Goal: Complete application form: Complete application form

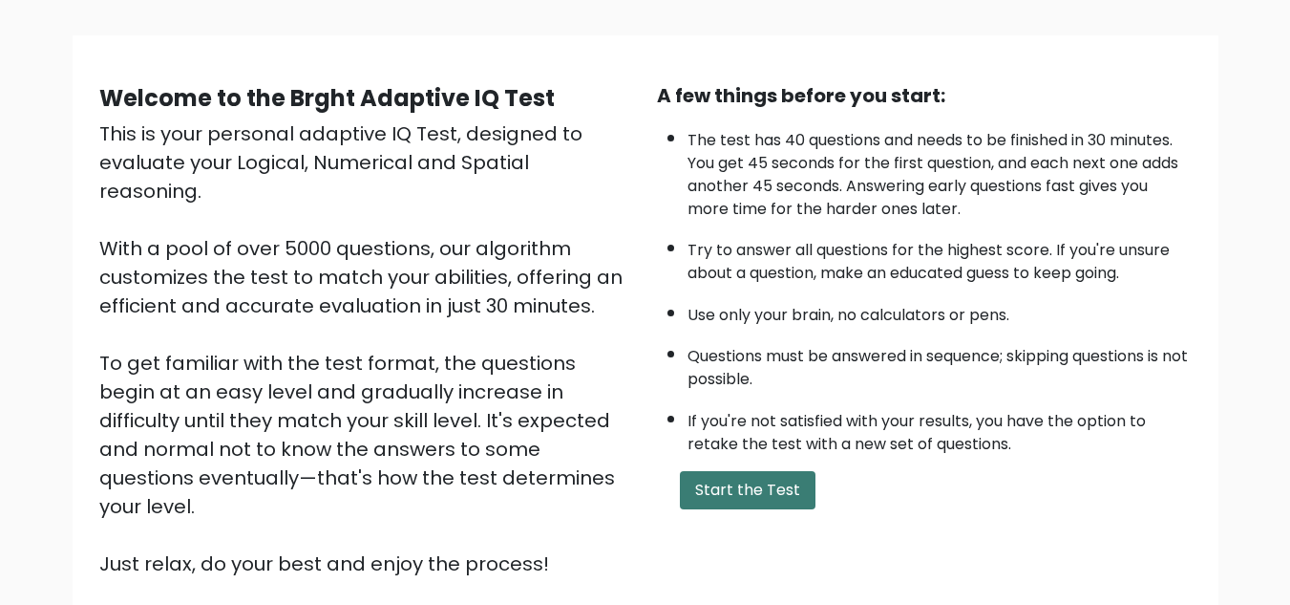
scroll to position [270, 0]
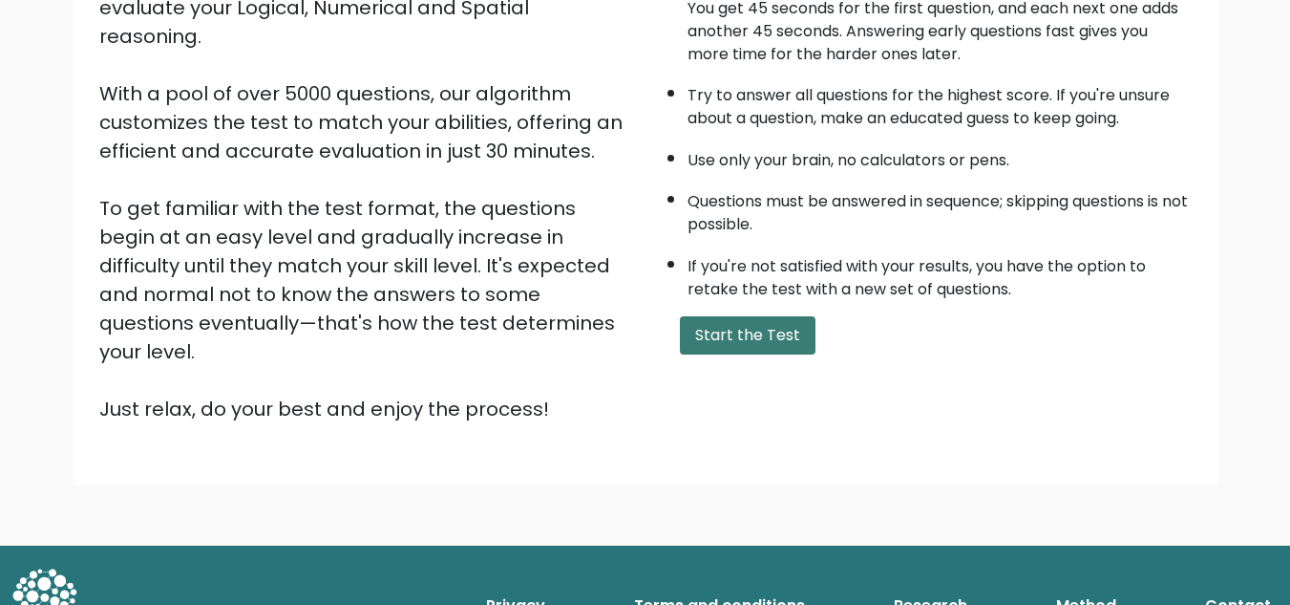
click at [743, 325] on button "Start the Test" at bounding box center [748, 335] width 136 height 38
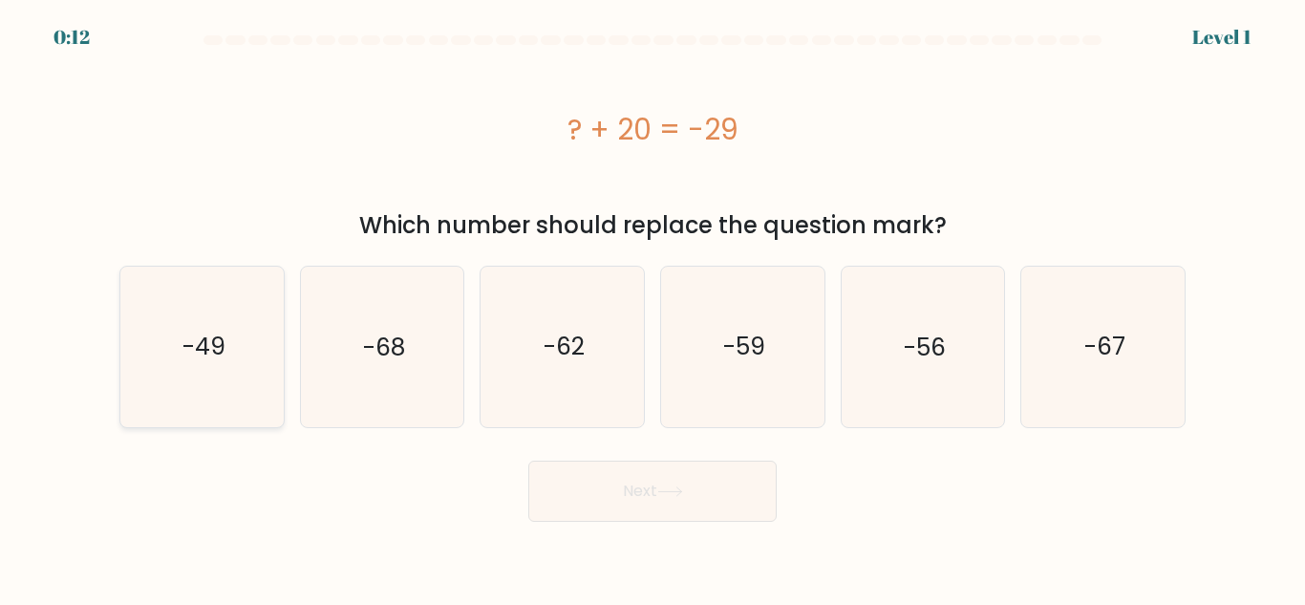
click at [219, 317] on icon "-49" at bounding box center [202, 347] width 160 height 160
click at [652, 308] on input "a. -49" at bounding box center [652, 305] width 1 height 5
radio input "true"
click at [661, 515] on button "Next" at bounding box center [652, 490] width 248 height 61
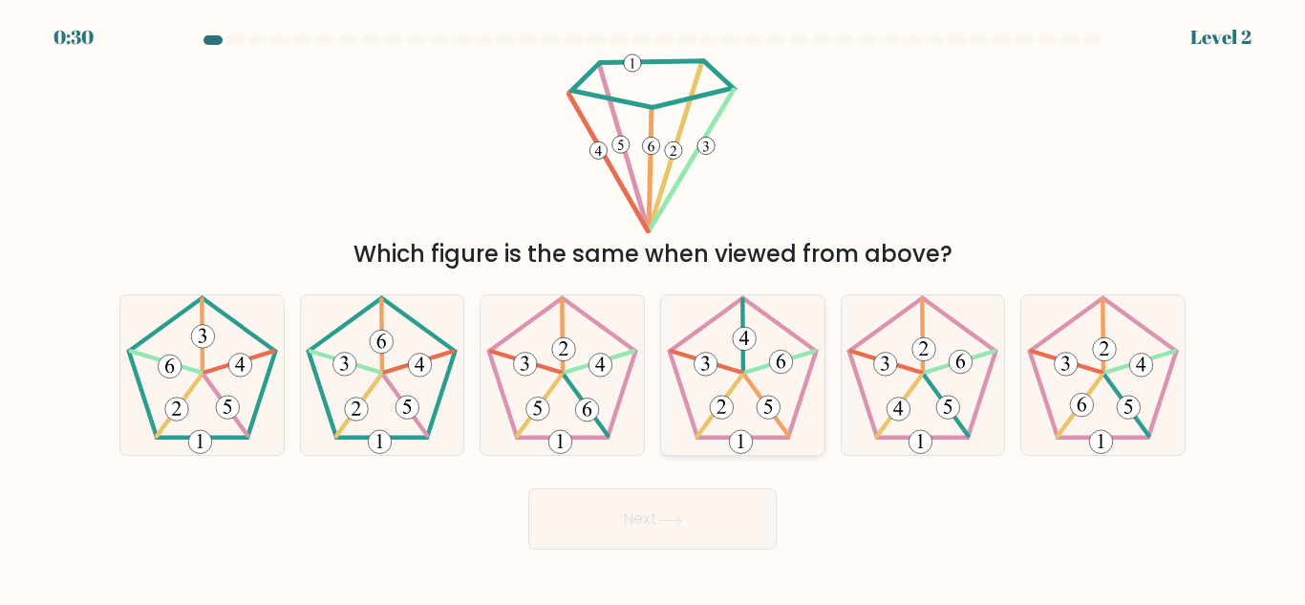
click at [748, 348] on 769 at bounding box center [745, 339] width 24 height 24
click at [653, 308] on input "d." at bounding box center [652, 305] width 1 height 5
radio input "true"
click at [700, 509] on button "Next" at bounding box center [652, 518] width 248 height 61
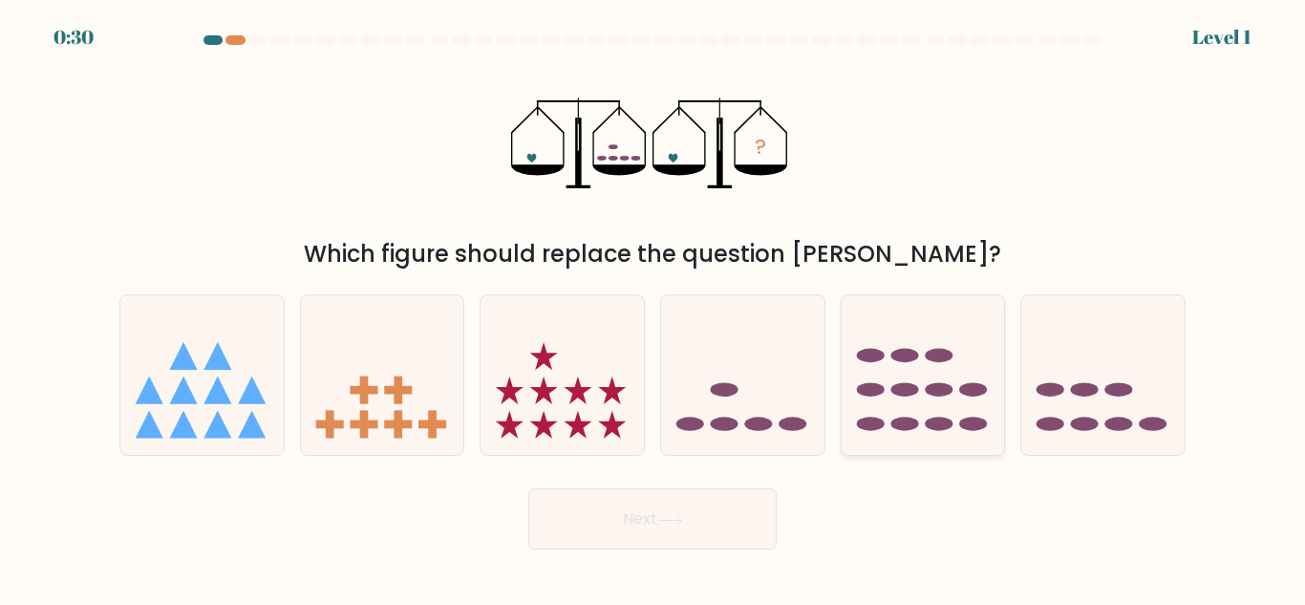
click at [934, 386] on ellipse at bounding box center [939, 390] width 28 height 14
click at [653, 308] on input "e." at bounding box center [652, 305] width 1 height 5
radio input "true"
click at [715, 508] on button "Next" at bounding box center [652, 518] width 248 height 61
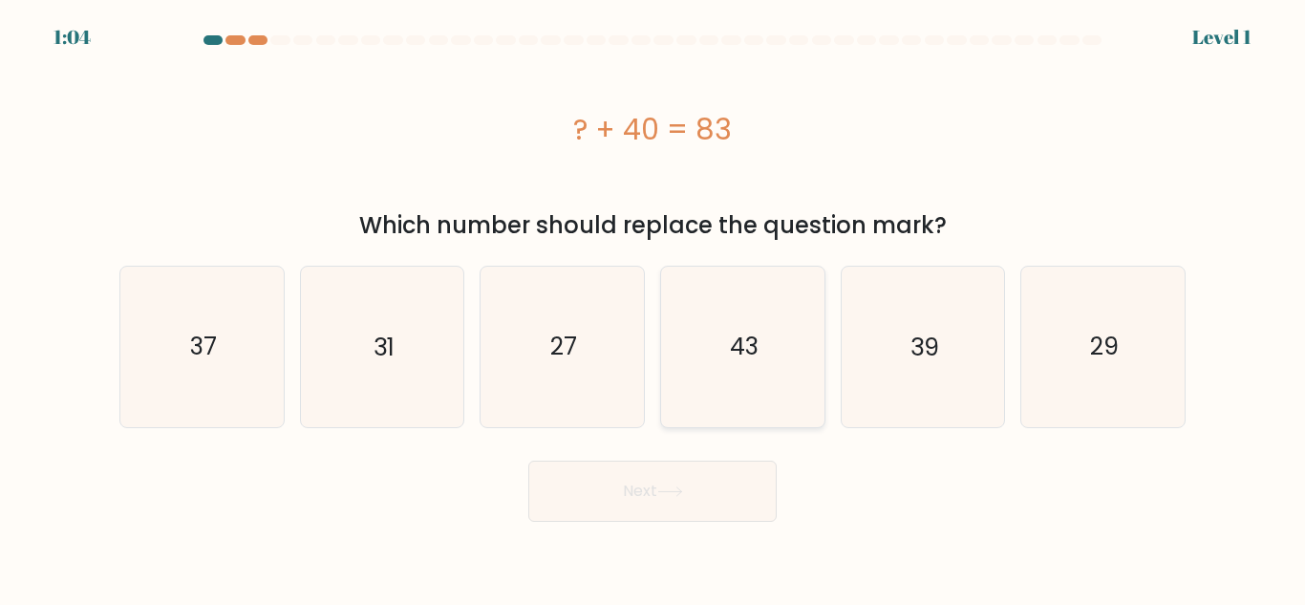
drag, startPoint x: 773, startPoint y: 327, endPoint x: 768, endPoint y: 351, distance: 24.4
click at [774, 329] on icon "43" at bounding box center [743, 347] width 160 height 160
click at [653, 308] on input "d. 43" at bounding box center [652, 305] width 1 height 5
radio input "true"
click at [709, 497] on button "Next" at bounding box center [652, 490] width 248 height 61
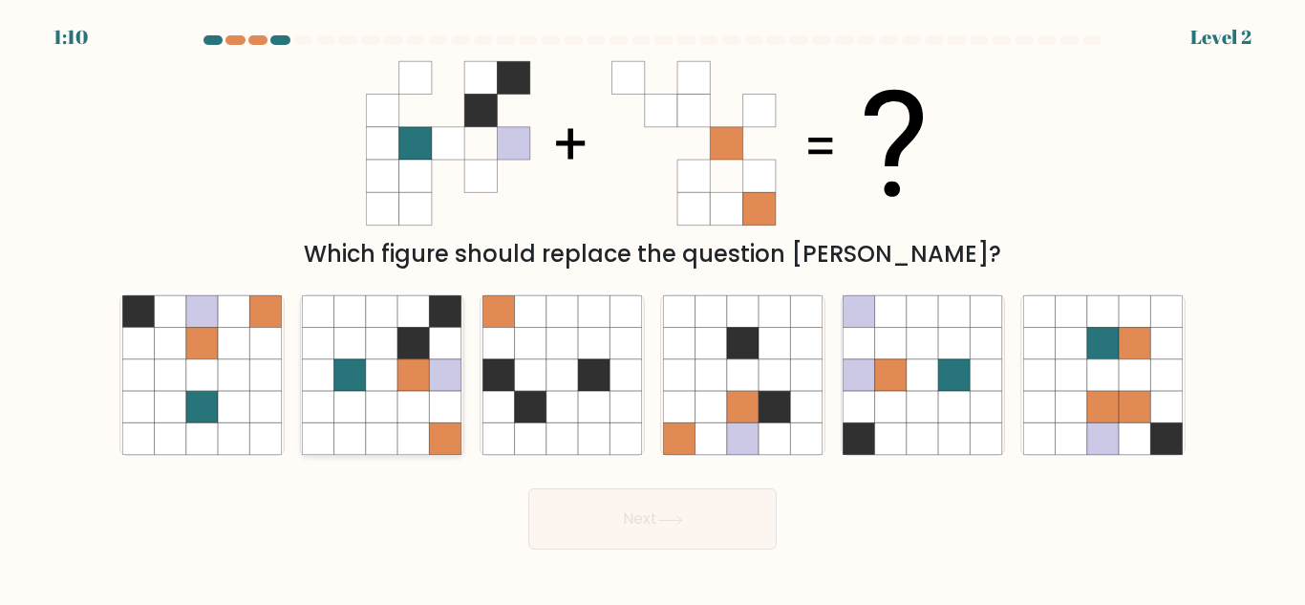
click at [422, 354] on icon at bounding box center [414, 344] width 32 height 32
click at [652, 308] on input "b." at bounding box center [652, 305] width 1 height 5
radio input "true"
click at [653, 512] on button "Next" at bounding box center [652, 518] width 248 height 61
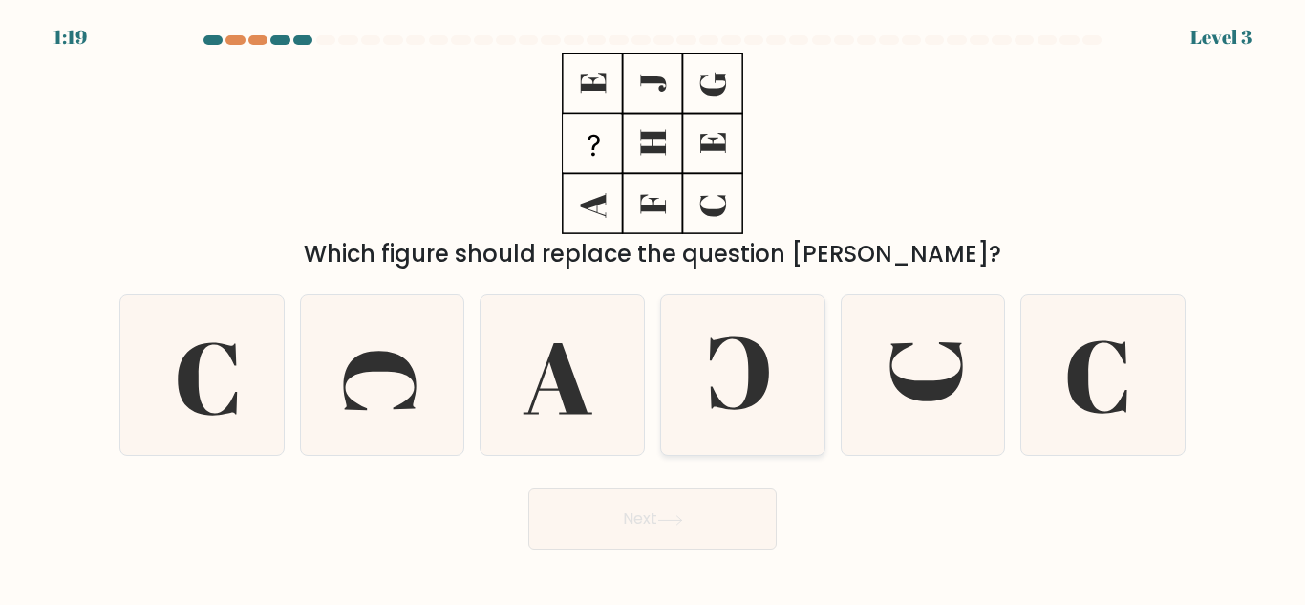
click at [763, 398] on icon at bounding box center [743, 375] width 160 height 160
click at [653, 308] on input "d." at bounding box center [652, 305] width 1 height 5
radio input "true"
click at [689, 509] on button "Next" at bounding box center [652, 518] width 248 height 61
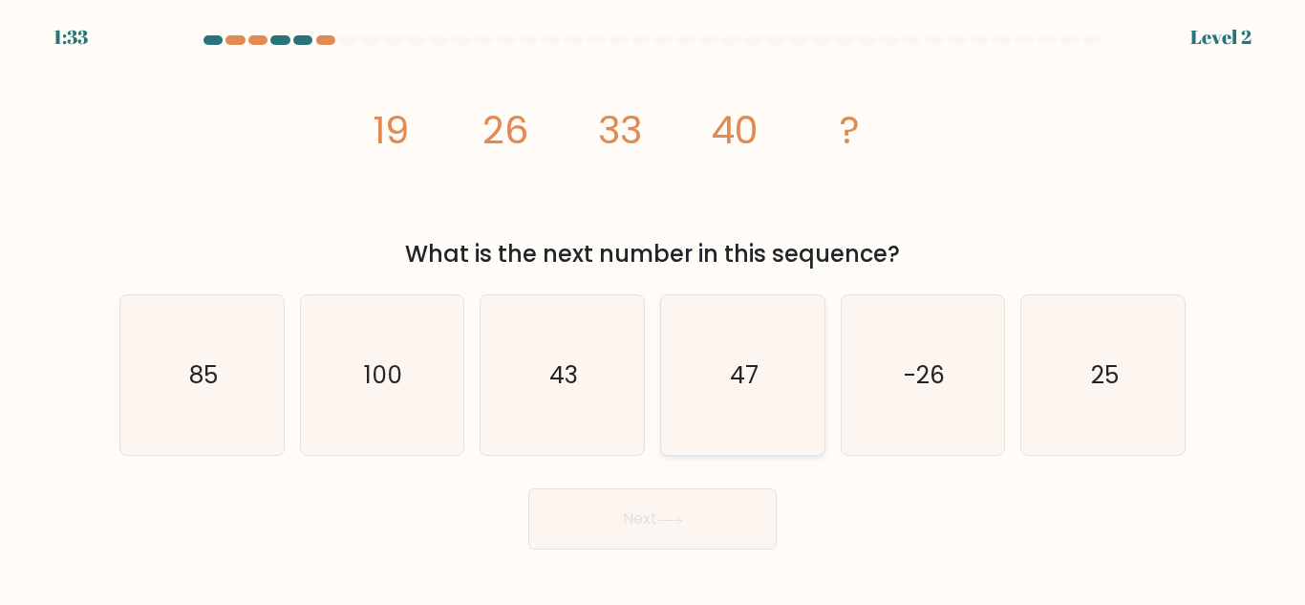
click at [812, 370] on icon "47" at bounding box center [743, 375] width 160 height 160
click at [653, 308] on input "d. 47" at bounding box center [652, 305] width 1 height 5
radio input "true"
click at [690, 521] on button "Next" at bounding box center [652, 518] width 248 height 61
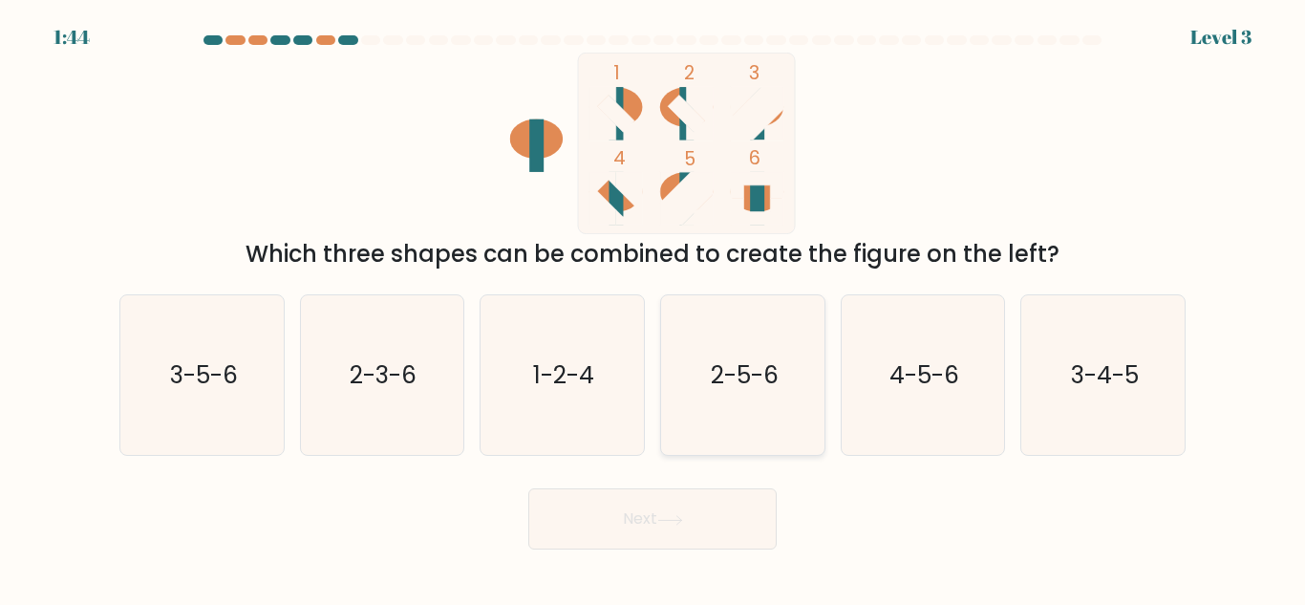
click at [727, 331] on icon "2-5-6" at bounding box center [743, 375] width 160 height 160
click at [653, 308] on input "d. 2-5-6" at bounding box center [652, 305] width 1 height 5
radio input "true"
click at [658, 530] on button "Next" at bounding box center [652, 518] width 248 height 61
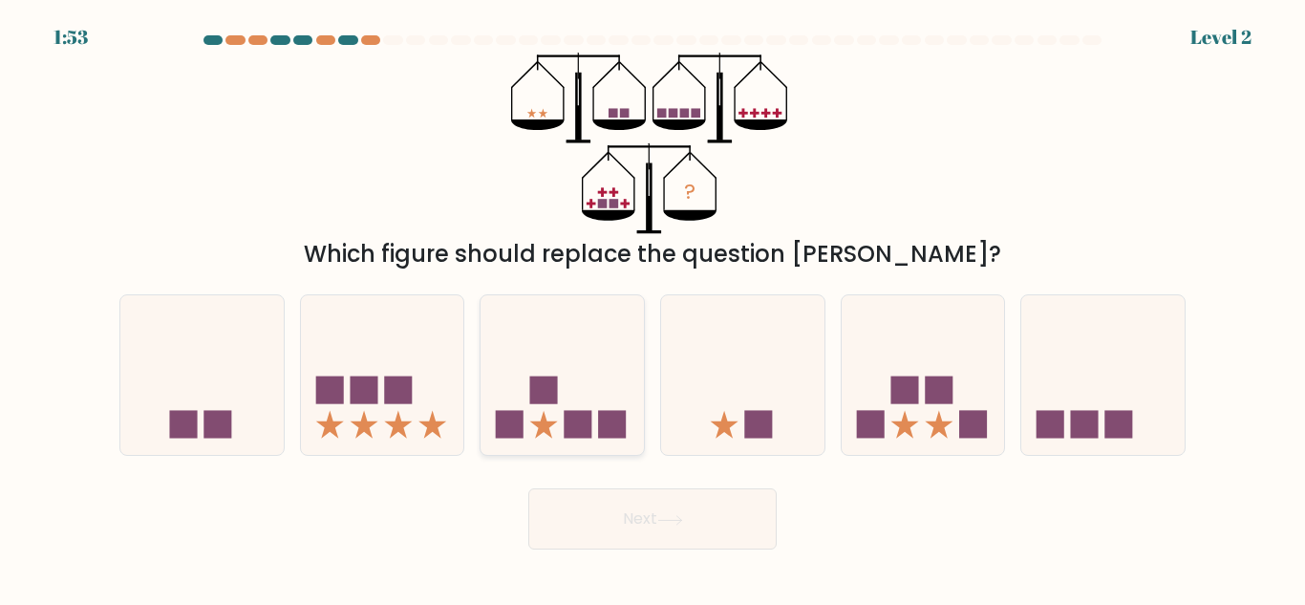
click at [570, 379] on icon at bounding box center [561, 375] width 163 height 135
click at [652, 308] on input "c." at bounding box center [652, 305] width 1 height 5
radio input "true"
click at [656, 506] on button "Next" at bounding box center [652, 518] width 248 height 61
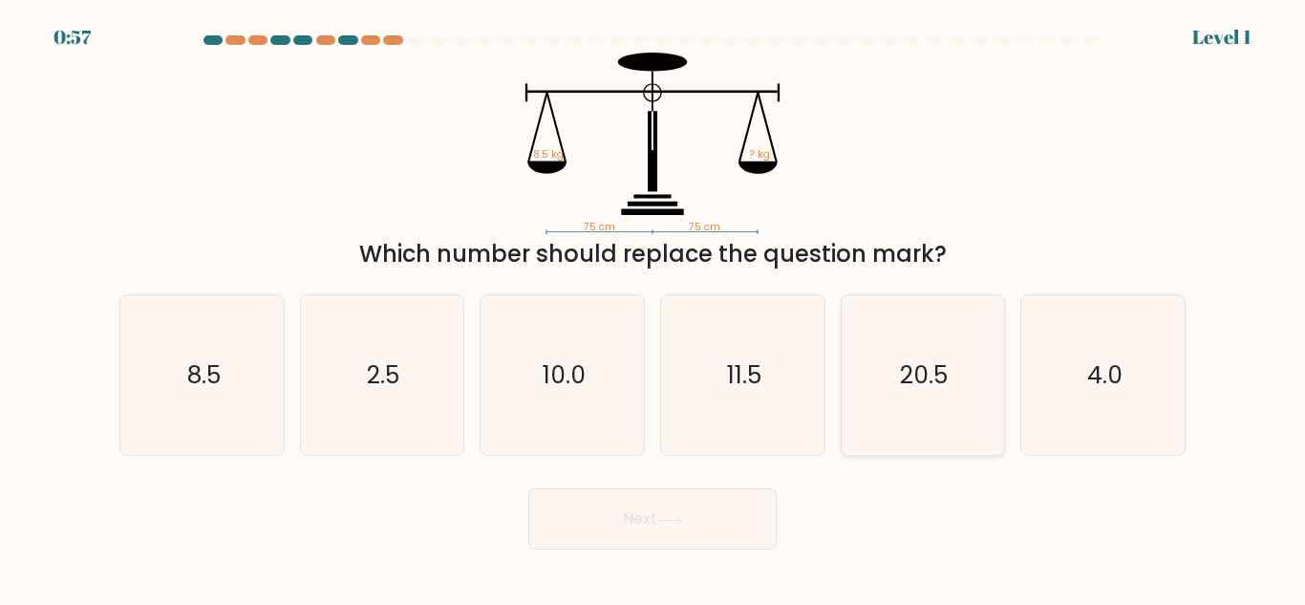
click at [885, 353] on icon "20.5" at bounding box center [922, 375] width 160 height 160
click at [653, 308] on input "e. 20.5" at bounding box center [652, 305] width 1 height 5
radio input "true"
click at [688, 531] on button "Next" at bounding box center [652, 518] width 248 height 61
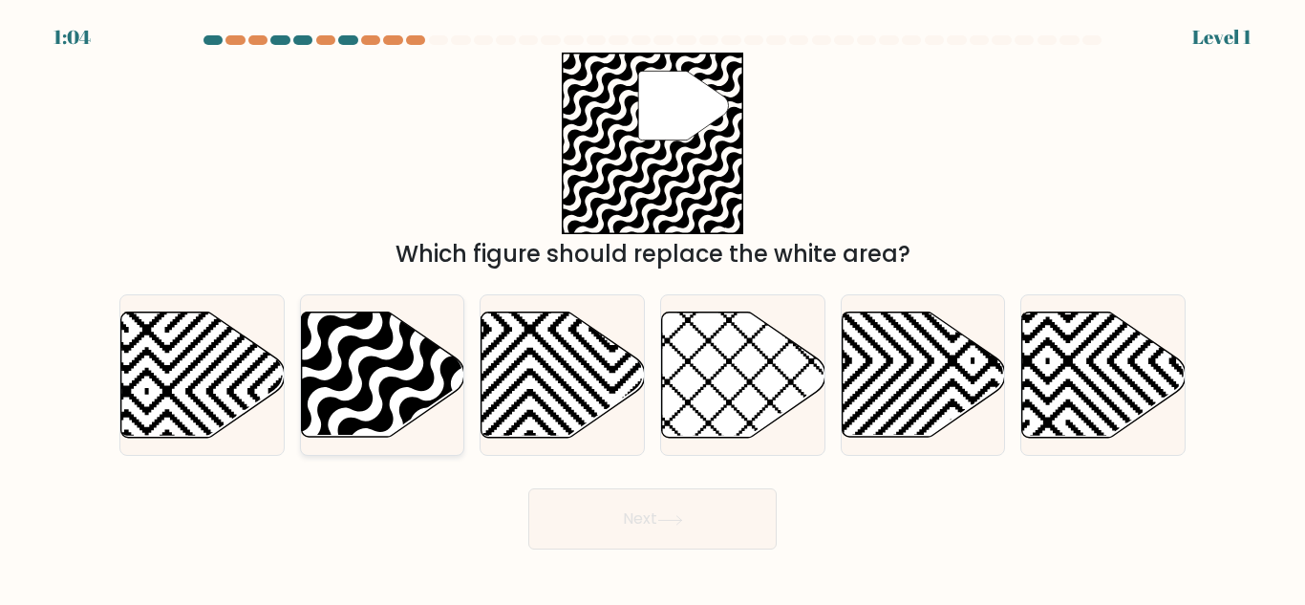
click at [378, 374] on icon at bounding box center [382, 374] width 163 height 125
click at [652, 308] on input "b." at bounding box center [652, 305] width 1 height 5
radio input "true"
click at [583, 521] on button "Next" at bounding box center [652, 518] width 248 height 61
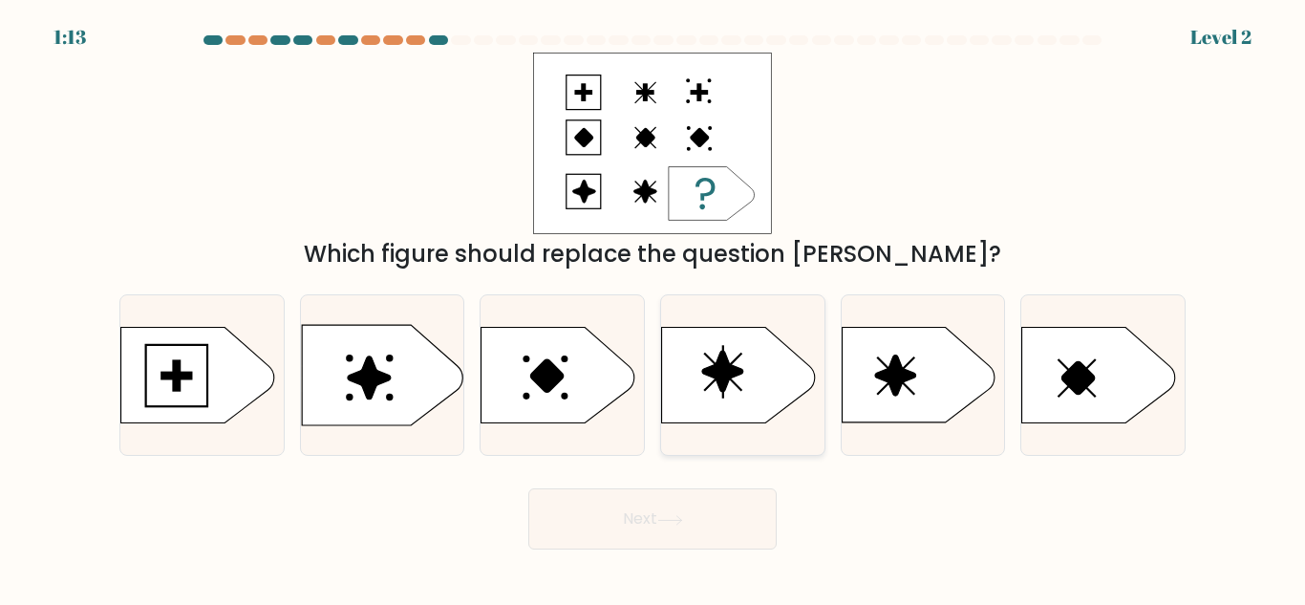
click at [750, 402] on icon at bounding box center [738, 376] width 153 height 96
click at [653, 308] on input "d." at bounding box center [652, 305] width 1 height 5
radio input "true"
click at [703, 524] on button "Next" at bounding box center [652, 518] width 248 height 61
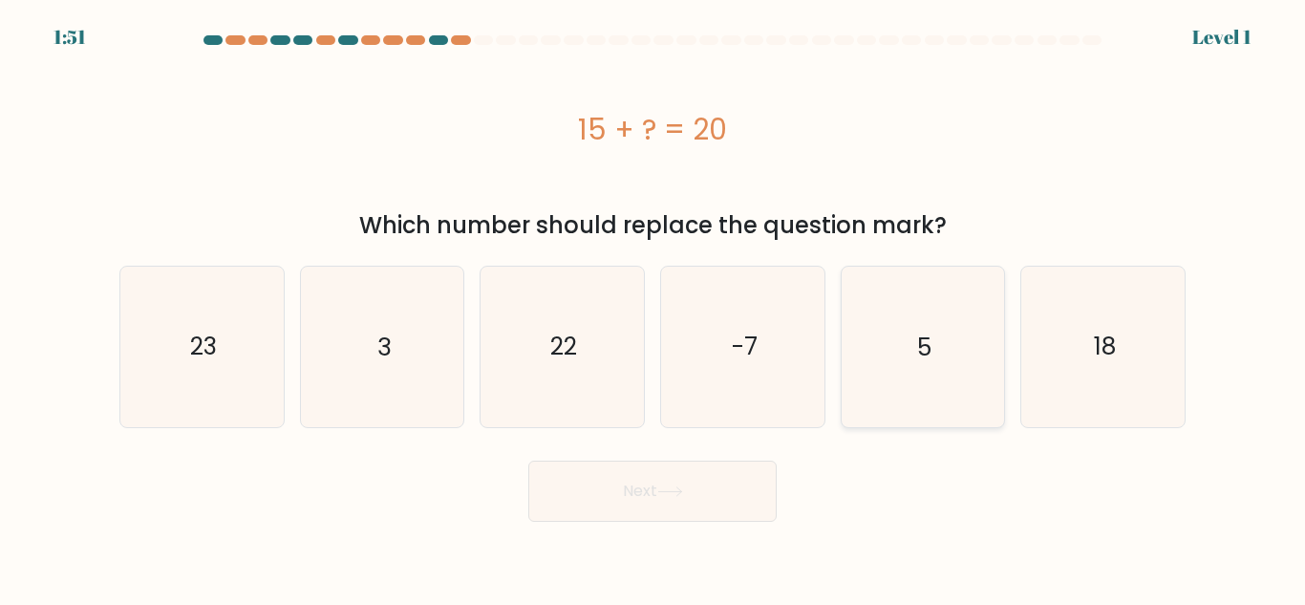
click at [925, 343] on text "5" at bounding box center [924, 346] width 14 height 33
click at [653, 308] on input "e. 5" at bounding box center [652, 305] width 1 height 5
radio input "true"
click at [651, 485] on button "Next" at bounding box center [652, 490] width 248 height 61
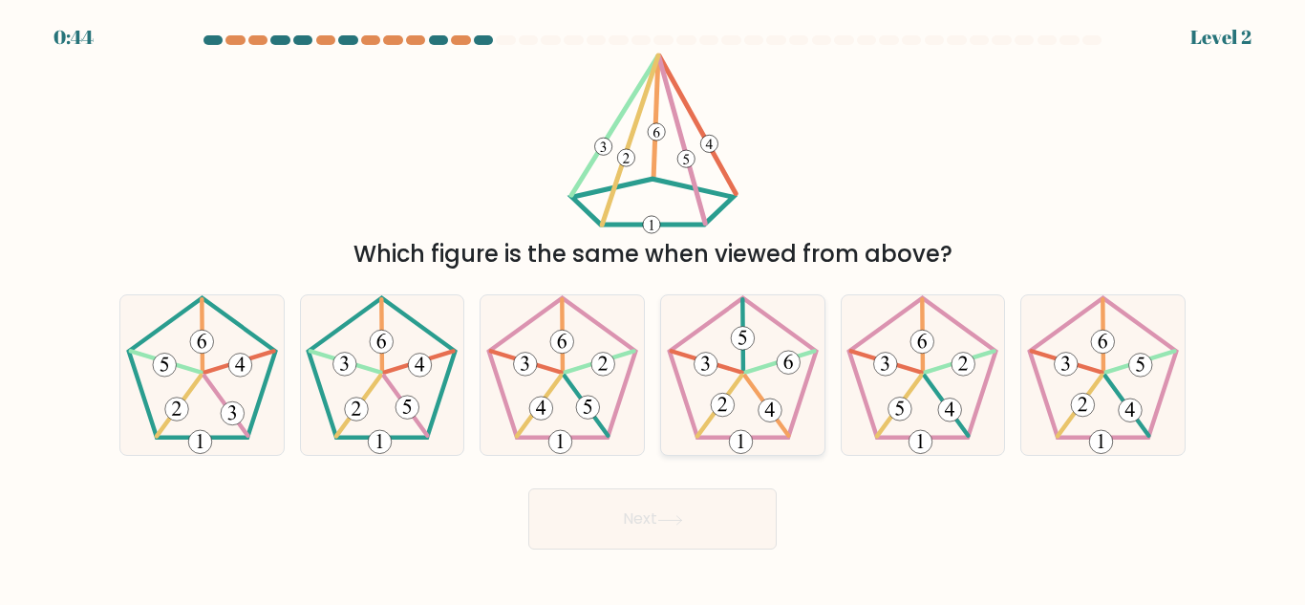
click at [763, 347] on icon at bounding box center [743, 375] width 160 height 160
click at [653, 308] on input "d." at bounding box center [652, 305] width 1 height 5
radio input "true"
click at [613, 522] on button "Next" at bounding box center [652, 518] width 248 height 61
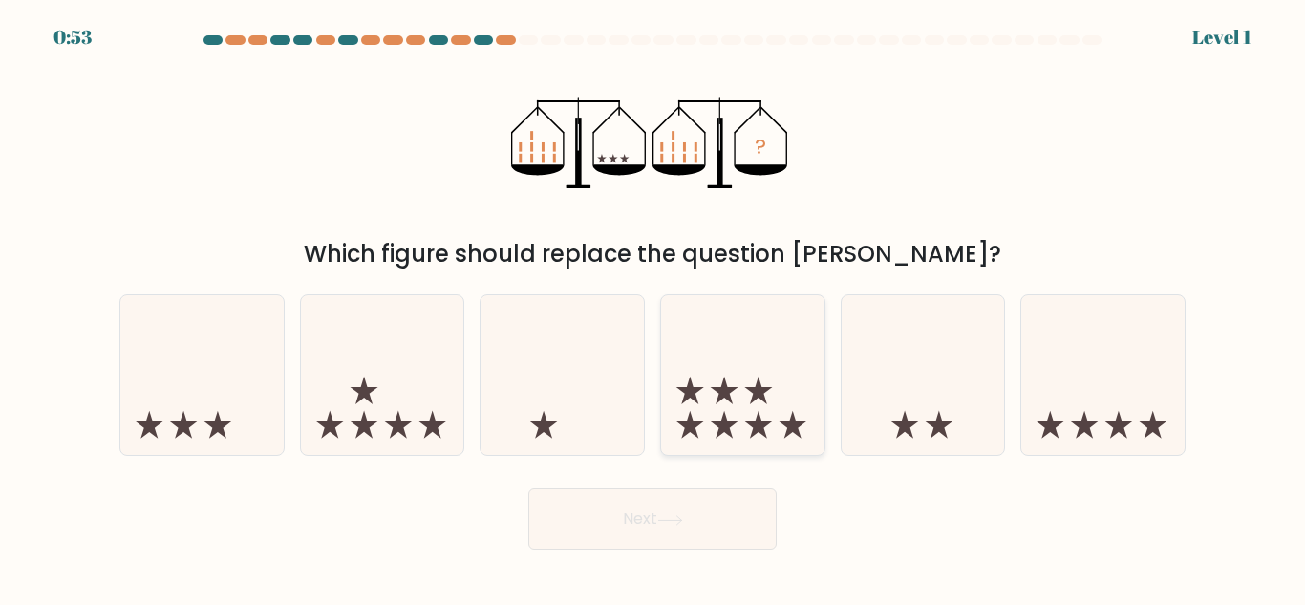
click at [707, 376] on icon at bounding box center [742, 375] width 163 height 135
click at [653, 308] on input "d." at bounding box center [652, 305] width 1 height 5
radio input "true"
click at [680, 522] on icon at bounding box center [670, 520] width 26 height 11
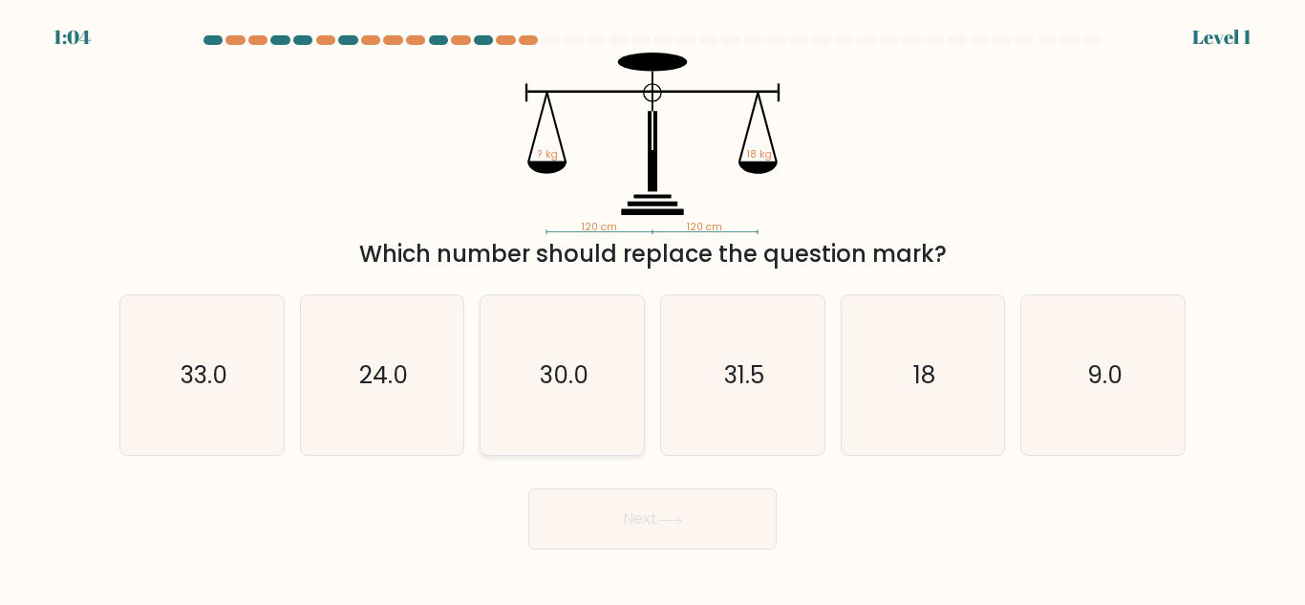
click at [544, 371] on text "30.0" at bounding box center [564, 374] width 49 height 33
click at [652, 308] on input "c. 30.0" at bounding box center [652, 305] width 1 height 5
radio input "true"
click at [693, 527] on button "Next" at bounding box center [652, 518] width 248 height 61
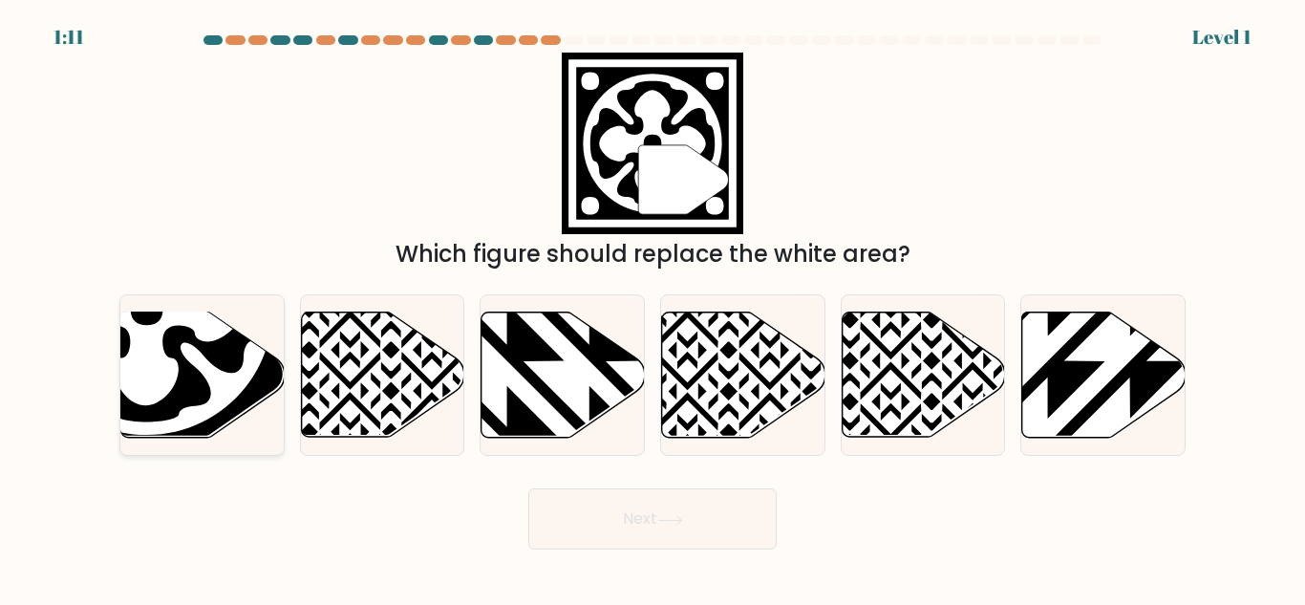
click at [160, 383] on icon at bounding box center [147, 309] width 193 height 192
click at [652, 308] on input "a." at bounding box center [652, 305] width 1 height 5
radio input "true"
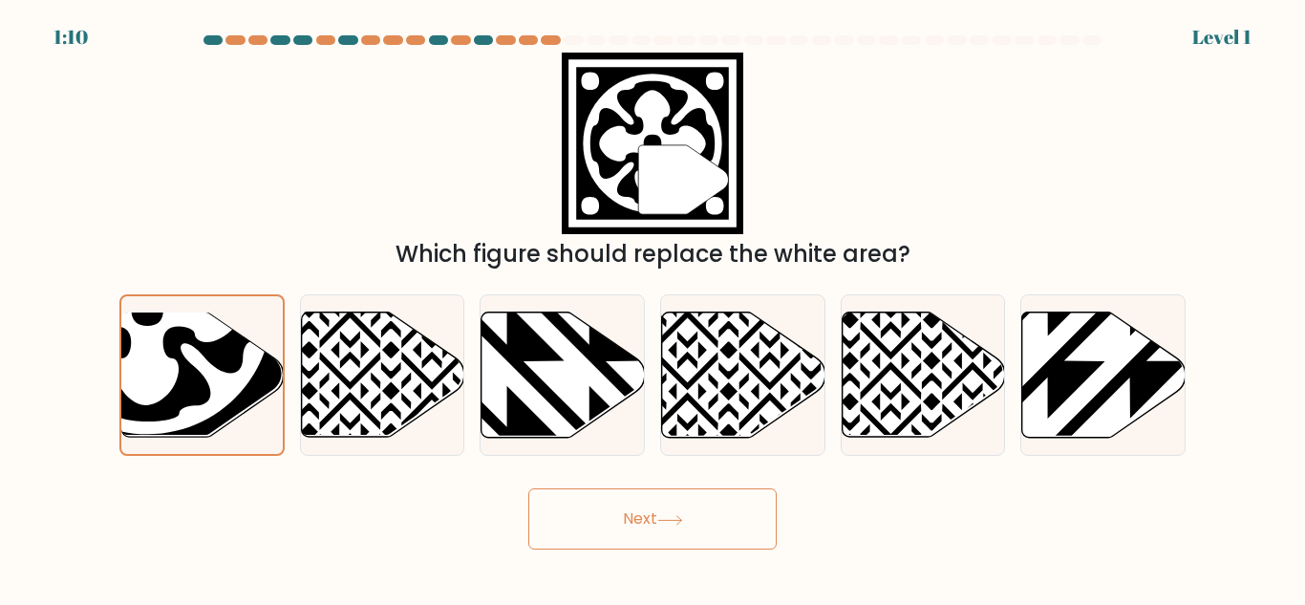
click at [656, 529] on button "Next" at bounding box center [652, 518] width 248 height 61
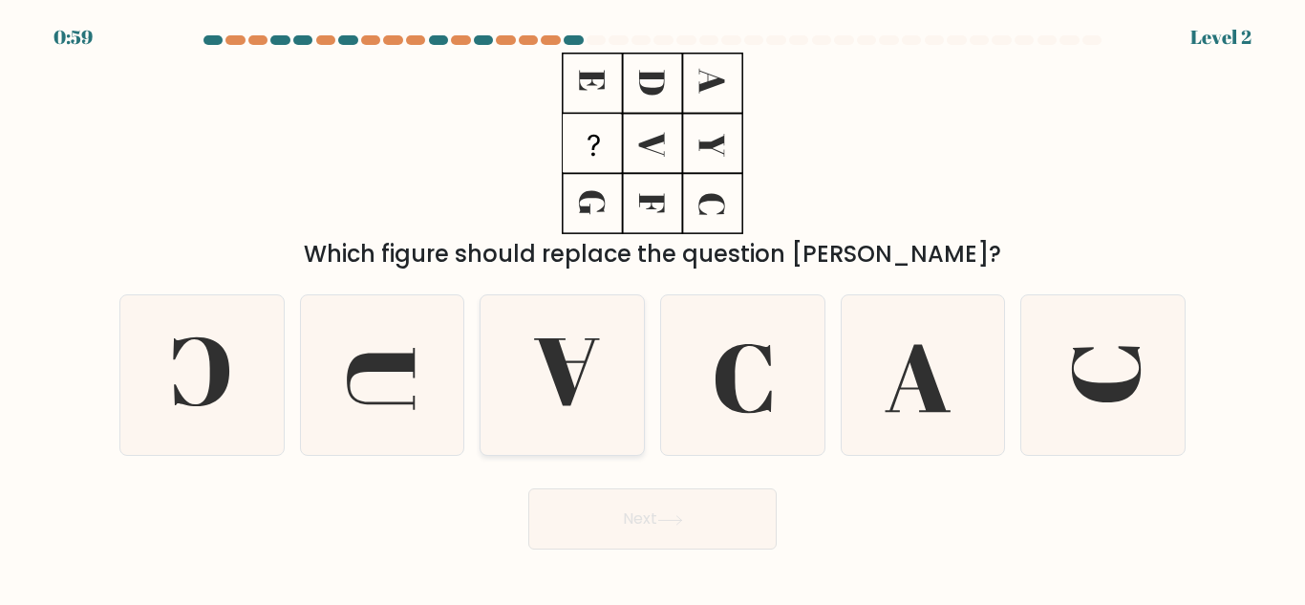
click at [586, 362] on icon at bounding box center [566, 372] width 65 height 68
click at [652, 308] on input "c." at bounding box center [652, 305] width 1 height 5
radio input "true"
click at [660, 524] on button "Next" at bounding box center [652, 518] width 248 height 61
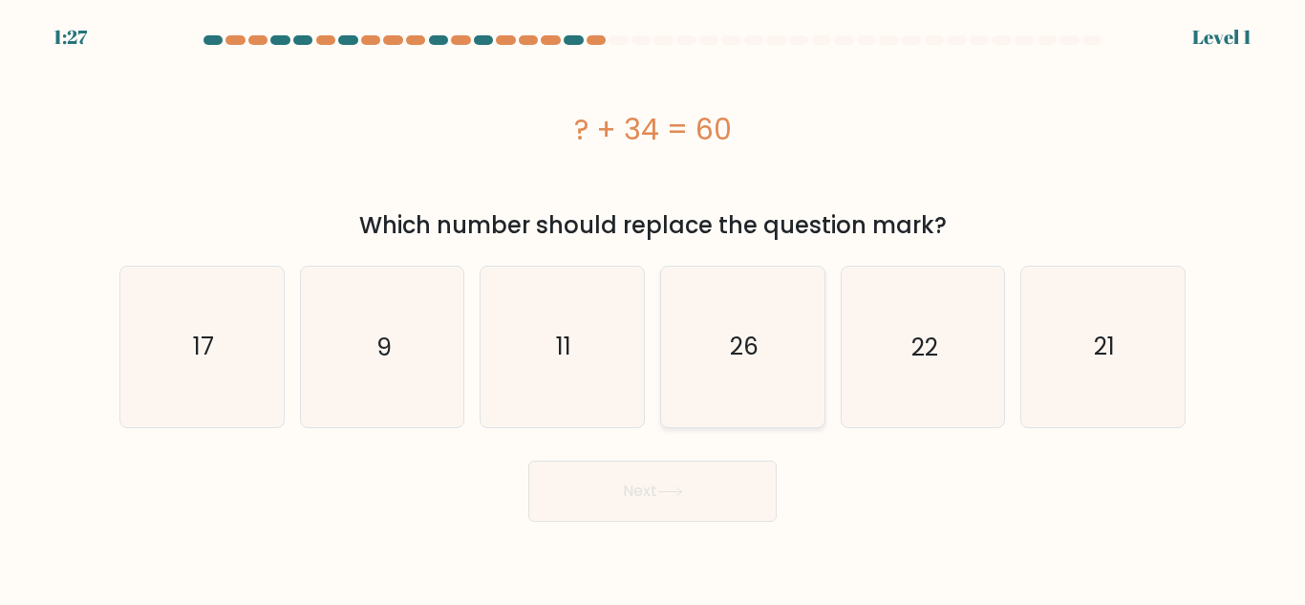
click at [787, 346] on icon "26" at bounding box center [743, 347] width 160 height 160
click at [653, 308] on input "d. 26" at bounding box center [652, 305] width 1 height 5
radio input "true"
click at [746, 508] on button "Next" at bounding box center [652, 490] width 248 height 61
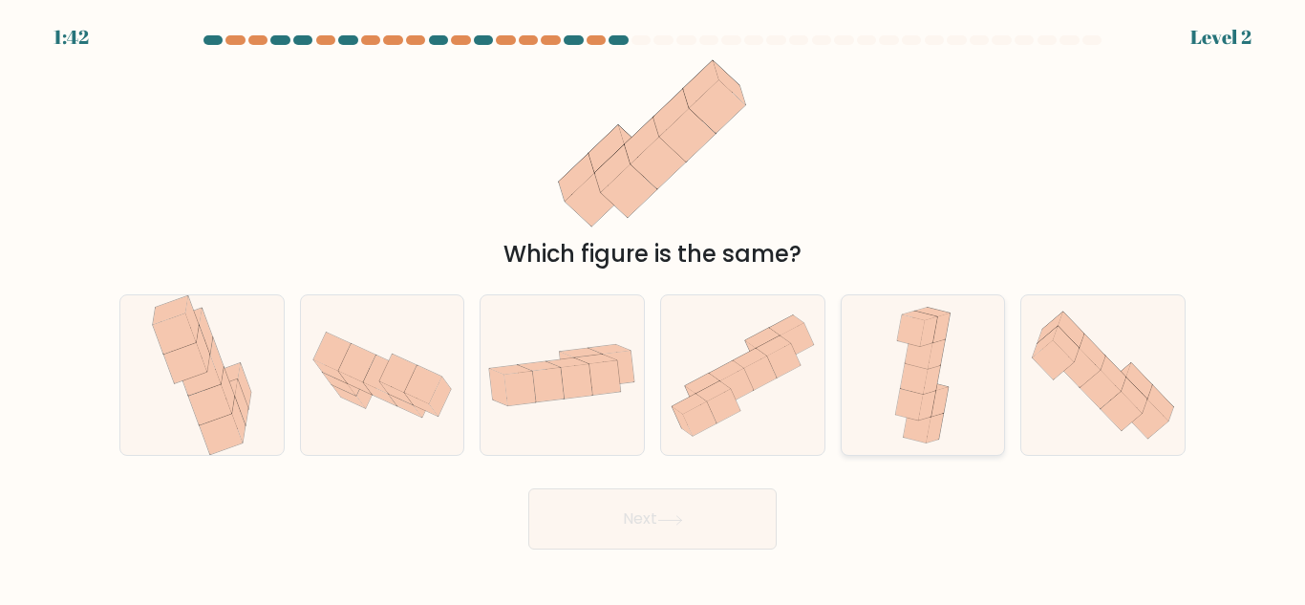
click at [885, 388] on div at bounding box center [923, 374] width 165 height 161
click at [653, 308] on input "e." at bounding box center [652, 305] width 1 height 5
radio input "true"
click at [648, 518] on button "Next" at bounding box center [652, 518] width 248 height 61
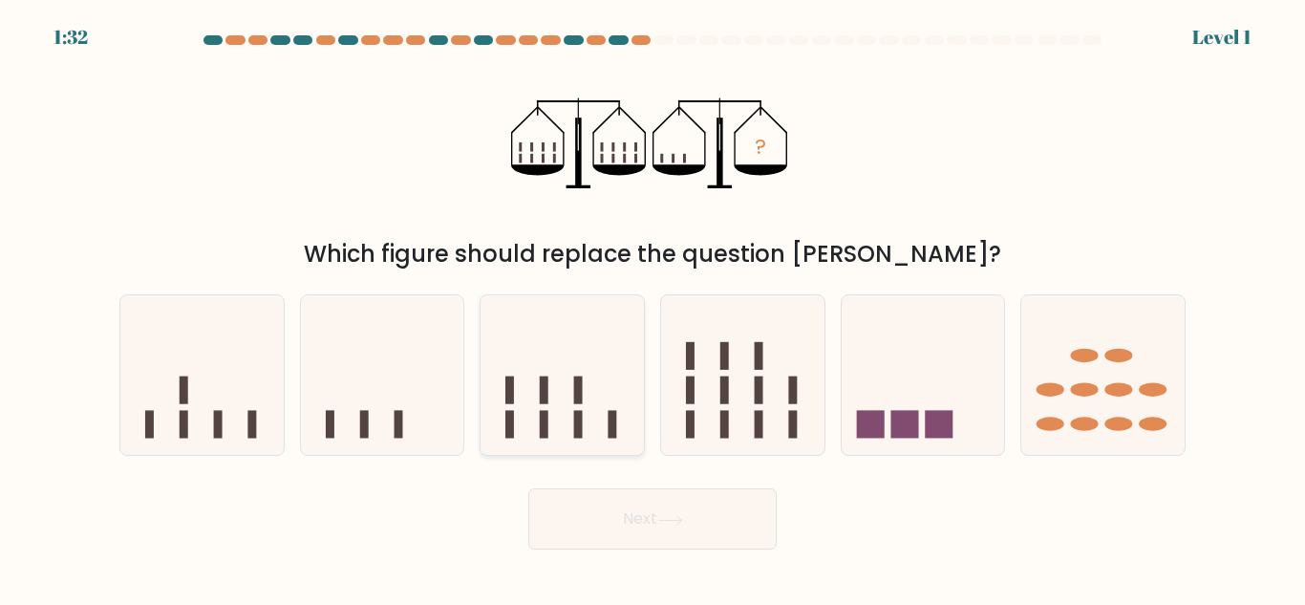
click at [568, 403] on icon at bounding box center [561, 375] width 163 height 135
click at [652, 308] on input "c." at bounding box center [652, 305] width 1 height 5
radio input "true"
click at [643, 501] on button "Next" at bounding box center [652, 518] width 248 height 61
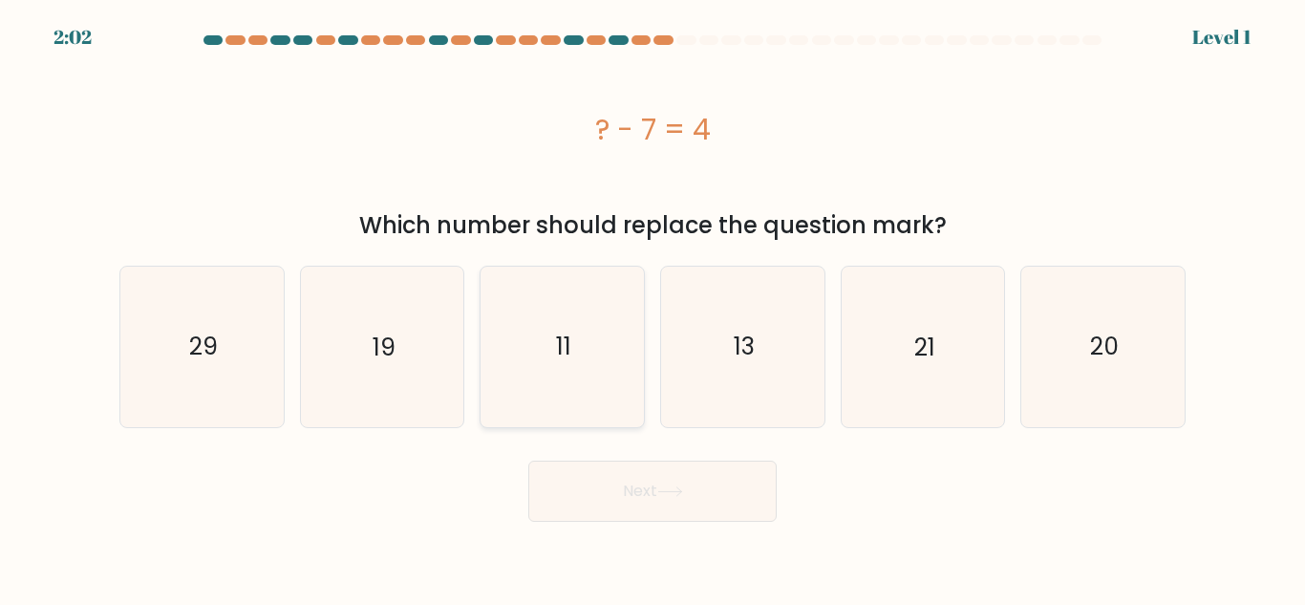
click at [508, 374] on icon "11" at bounding box center [562, 347] width 160 height 160
click at [652, 308] on input "c. 11" at bounding box center [652, 305] width 1 height 5
radio input "true"
click at [693, 498] on button "Next" at bounding box center [652, 490] width 248 height 61
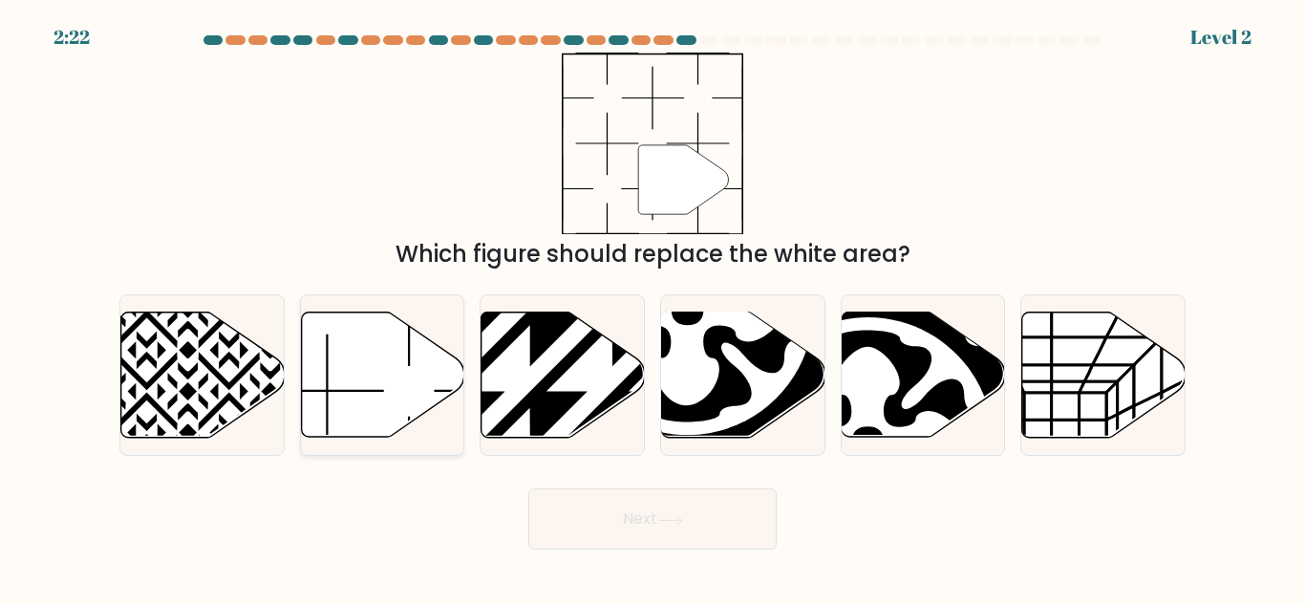
click at [350, 339] on icon at bounding box center [382, 374] width 163 height 125
click at [652, 308] on input "b." at bounding box center [652, 305] width 1 height 5
radio input "true"
click at [582, 519] on button "Next" at bounding box center [652, 518] width 248 height 61
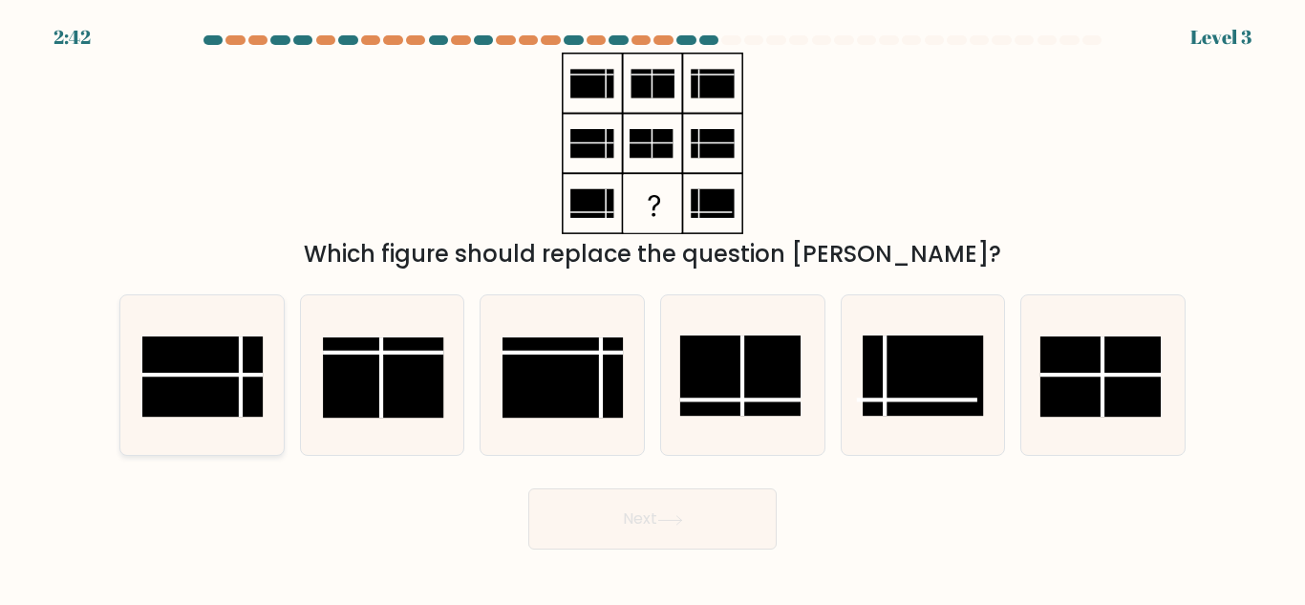
click at [174, 378] on rect at bounding box center [202, 376] width 120 height 80
click at [652, 308] on input "a." at bounding box center [652, 305] width 1 height 5
radio input "true"
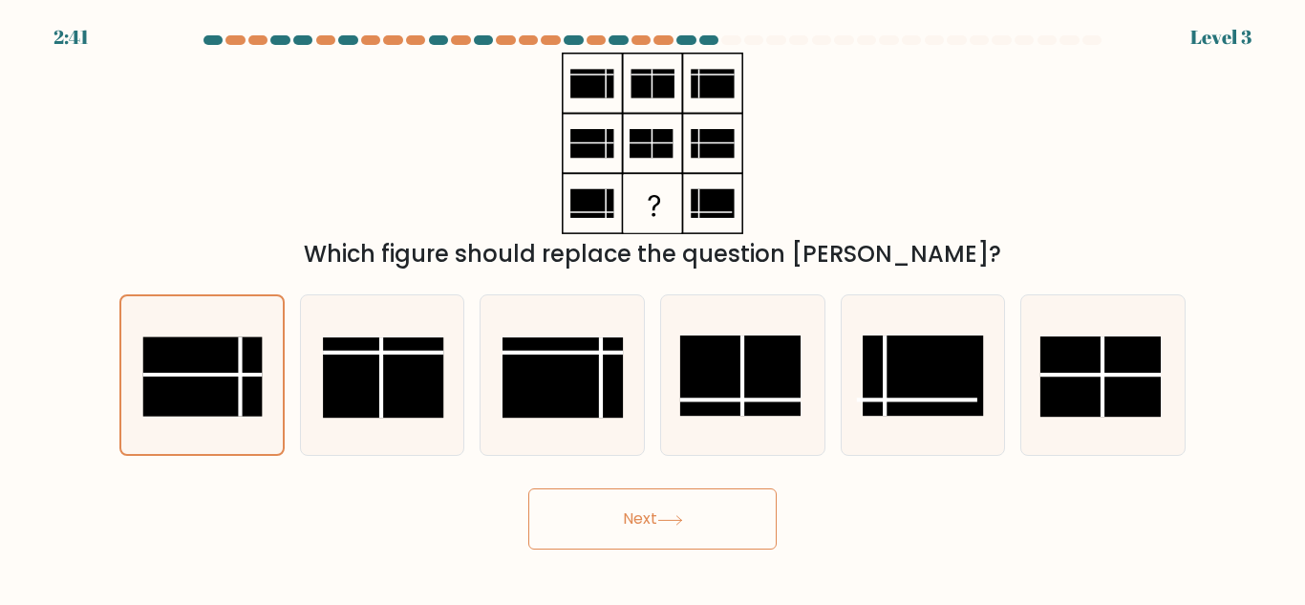
click at [567, 506] on button "Next" at bounding box center [652, 518] width 248 height 61
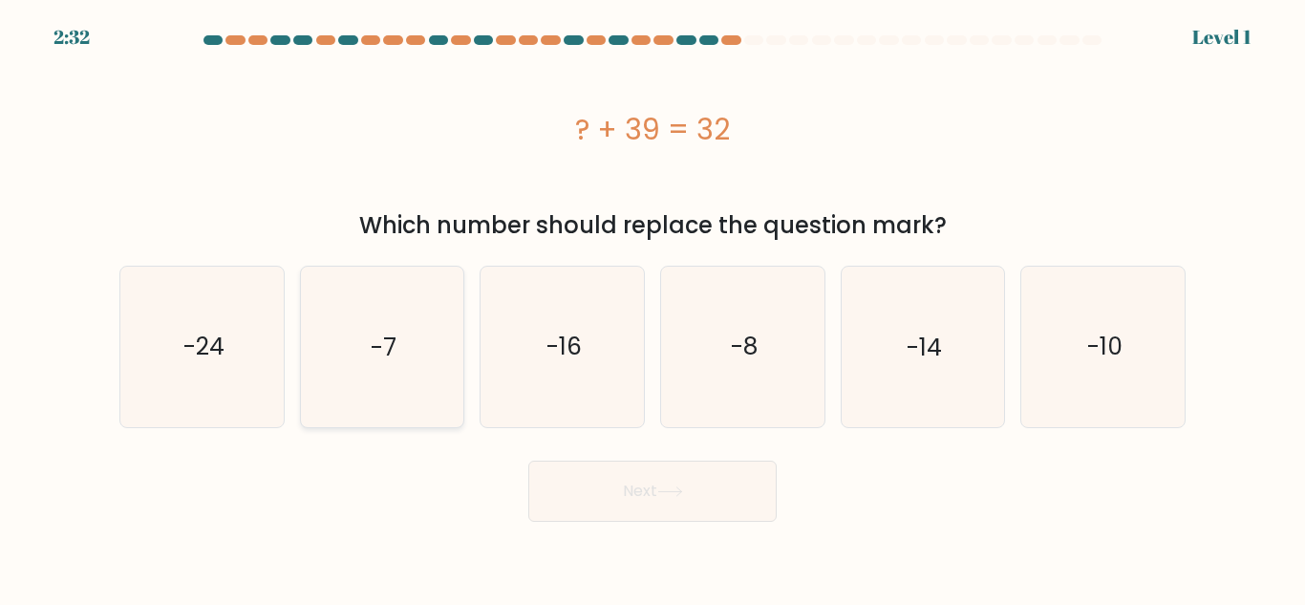
click at [325, 315] on icon "-7" at bounding box center [382, 347] width 160 height 160
click at [652, 308] on input "b. -7" at bounding box center [652, 305] width 1 height 5
radio input "true"
click at [595, 499] on button "Next" at bounding box center [652, 490] width 248 height 61
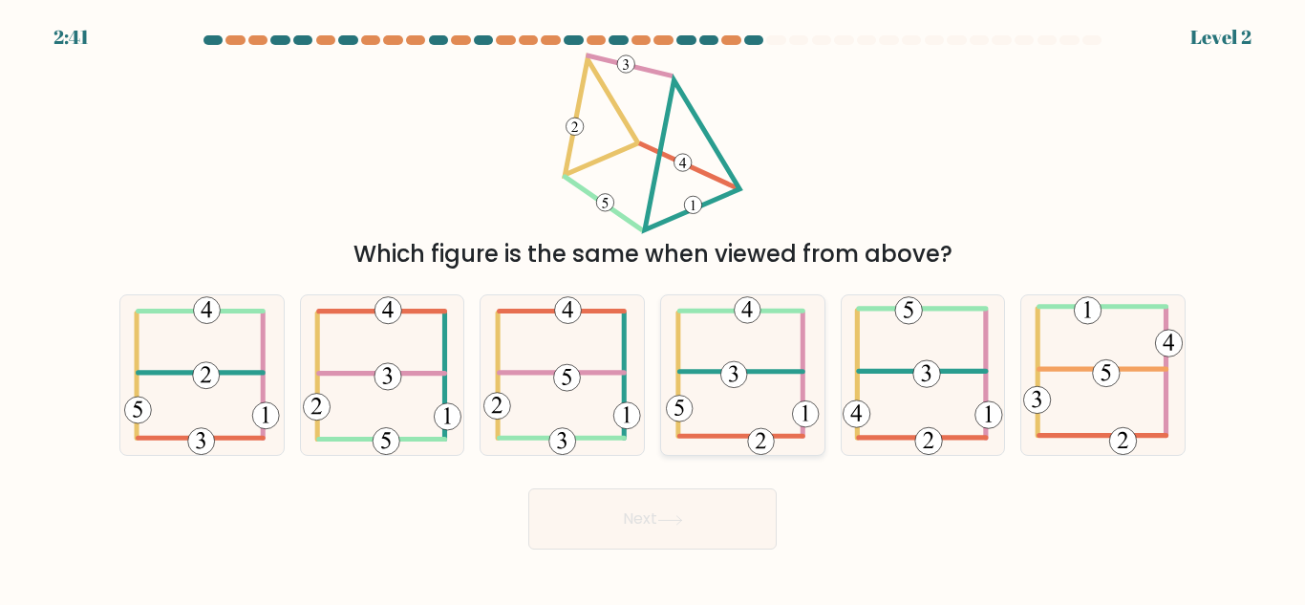
click at [753, 388] on icon at bounding box center [743, 375] width 154 height 160
click at [653, 308] on input "d." at bounding box center [652, 305] width 1 height 5
radio input "true"
click at [700, 515] on button "Next" at bounding box center [652, 518] width 248 height 61
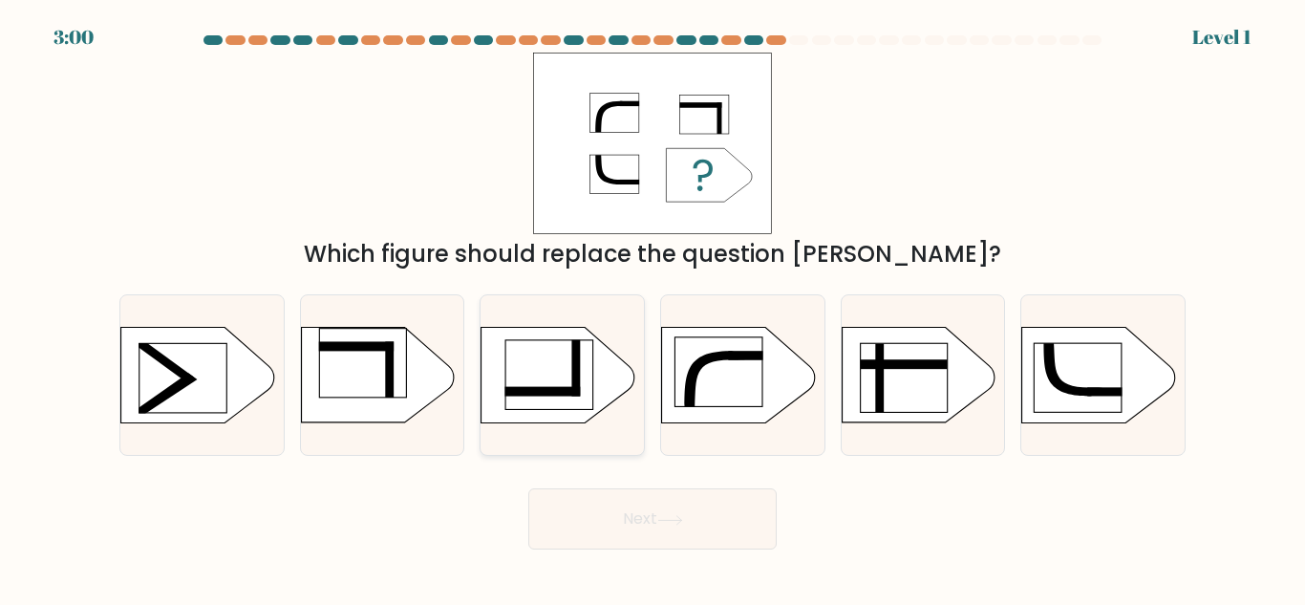
click at [522, 391] on rect at bounding box center [542, 392] width 75 height 10
click at [652, 308] on input "c." at bounding box center [652, 305] width 1 height 5
radio input "true"
click at [584, 524] on button "Next" at bounding box center [652, 518] width 248 height 61
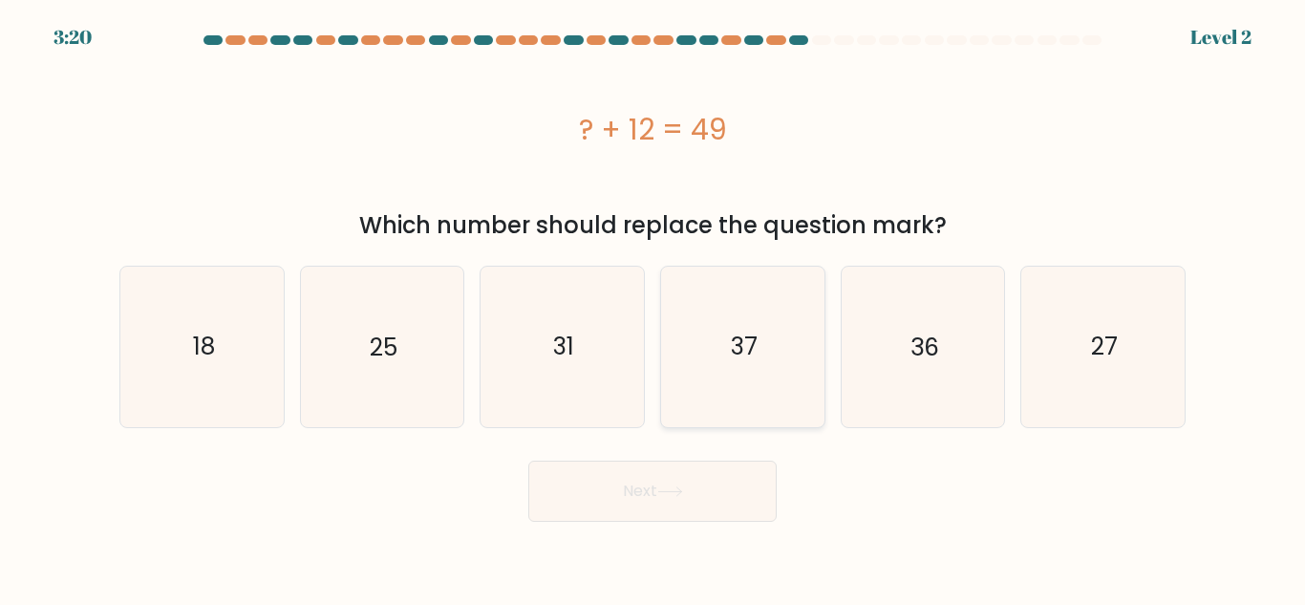
click at [759, 307] on icon "37" at bounding box center [743, 347] width 160 height 160
click at [653, 307] on input "d. 37" at bounding box center [652, 305] width 1 height 5
radio input "true"
click at [706, 508] on button "Next" at bounding box center [652, 490] width 248 height 61
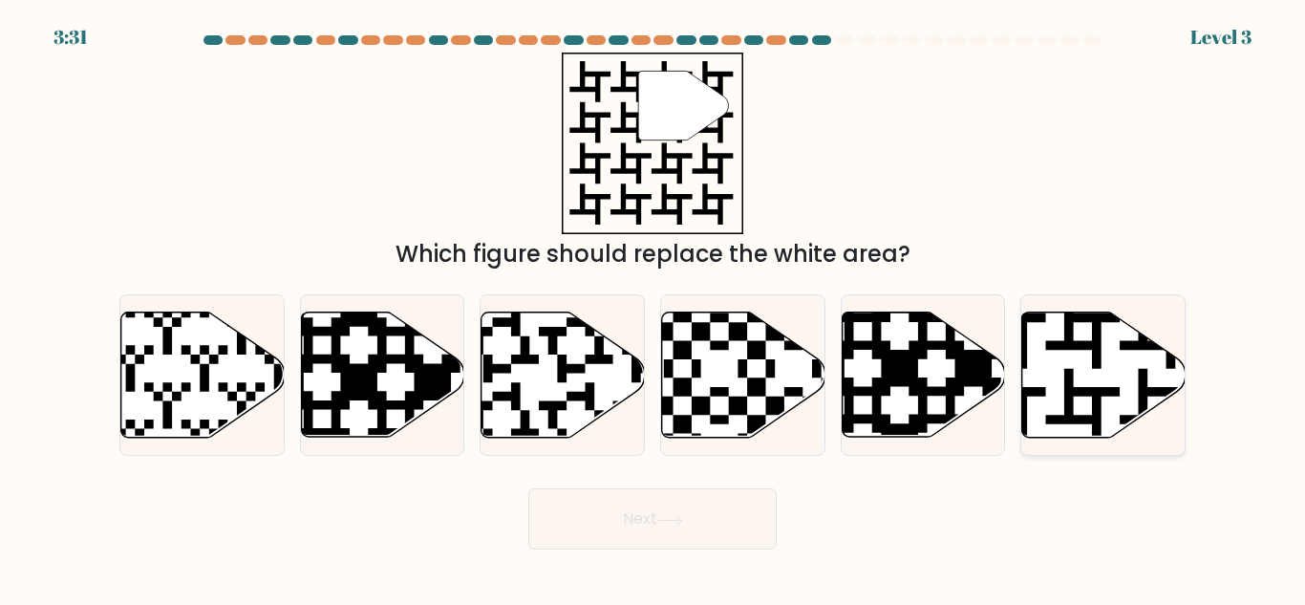
click at [1059, 332] on icon at bounding box center [1103, 374] width 163 height 125
click at [653, 308] on input "f." at bounding box center [652, 305] width 1 height 5
radio input "true"
click at [733, 511] on button "Next" at bounding box center [652, 518] width 248 height 61
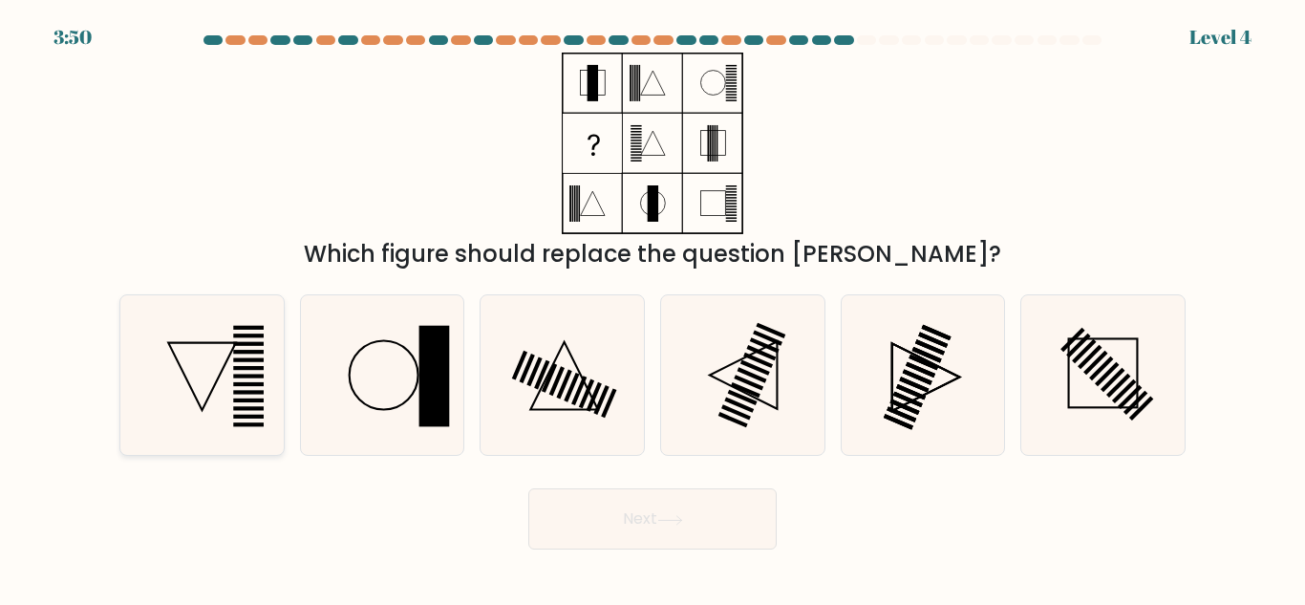
click at [160, 412] on icon at bounding box center [202, 375] width 160 height 160
click at [652, 308] on input "a." at bounding box center [652, 305] width 1 height 5
radio input "true"
click at [636, 533] on button "Next" at bounding box center [652, 518] width 248 height 61
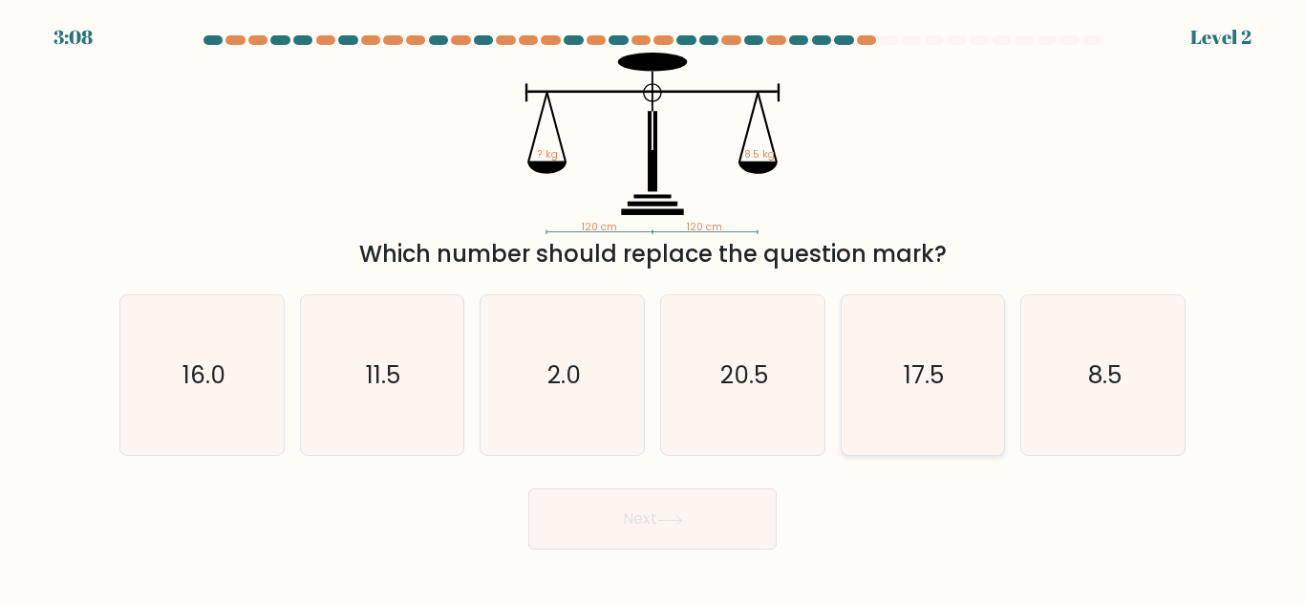
click at [938, 378] on text "17.5" at bounding box center [925, 374] width 40 height 33
click at [653, 308] on input "e. 17.5" at bounding box center [652, 305] width 1 height 5
radio input "true"
click at [678, 519] on icon at bounding box center [670, 520] width 26 height 11
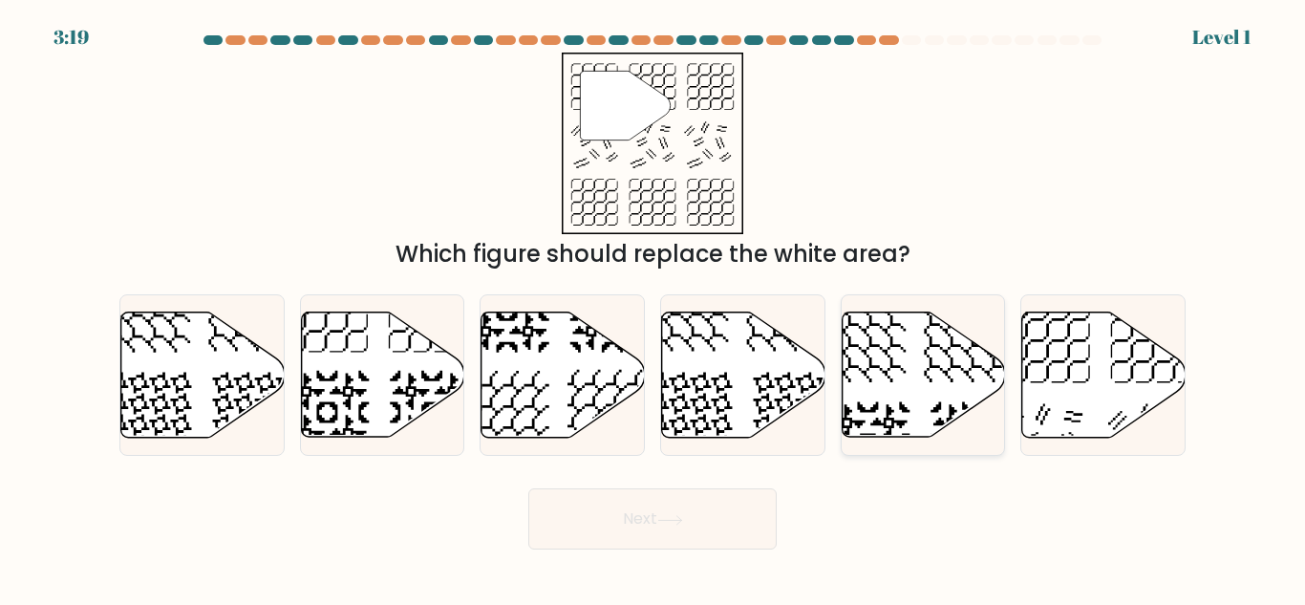
click at [963, 433] on icon at bounding box center [923, 374] width 163 height 127
click at [653, 308] on input "e." at bounding box center [652, 305] width 1 height 5
radio input "true"
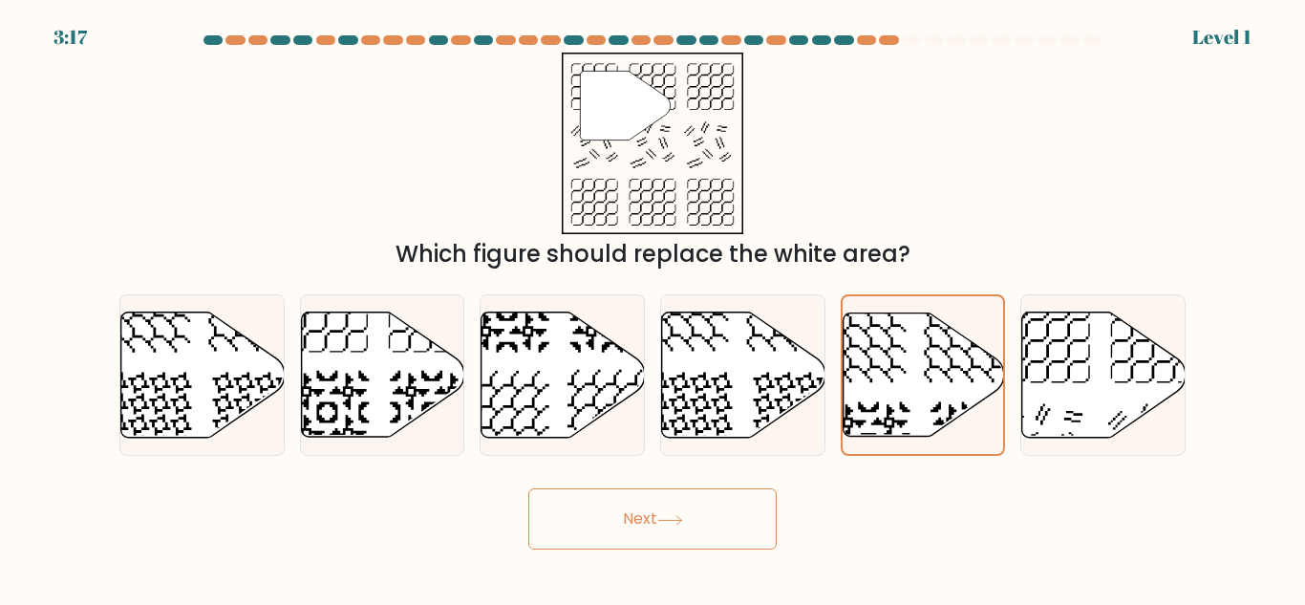
click at [714, 521] on button "Next" at bounding box center [652, 518] width 248 height 61
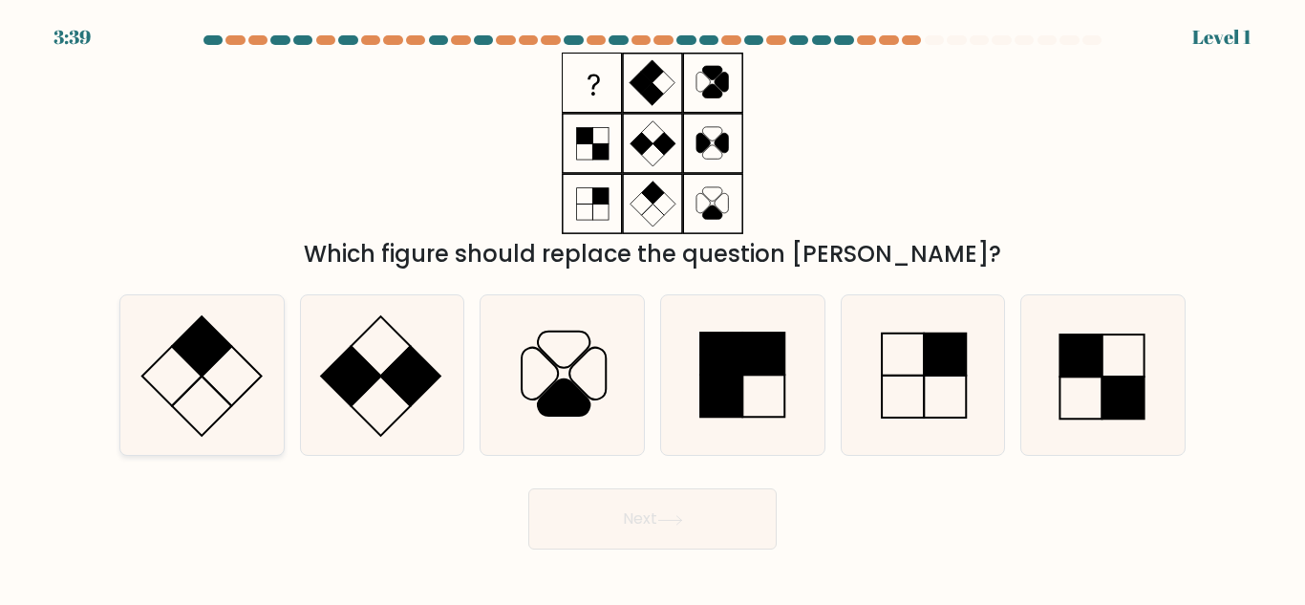
click at [258, 352] on icon at bounding box center [202, 375] width 160 height 160
click at [652, 308] on input "a." at bounding box center [652, 305] width 1 height 5
radio input "true"
click at [931, 385] on icon at bounding box center [922, 375] width 160 height 160
click at [653, 308] on input "e." at bounding box center [652, 305] width 1 height 5
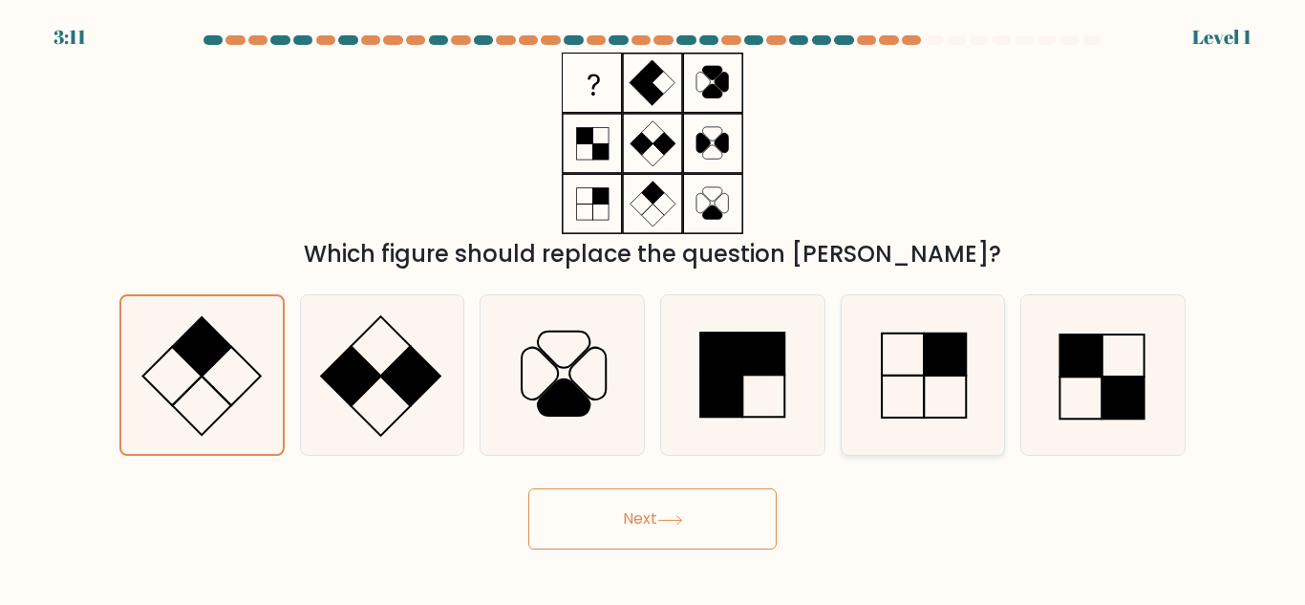
radio input "true"
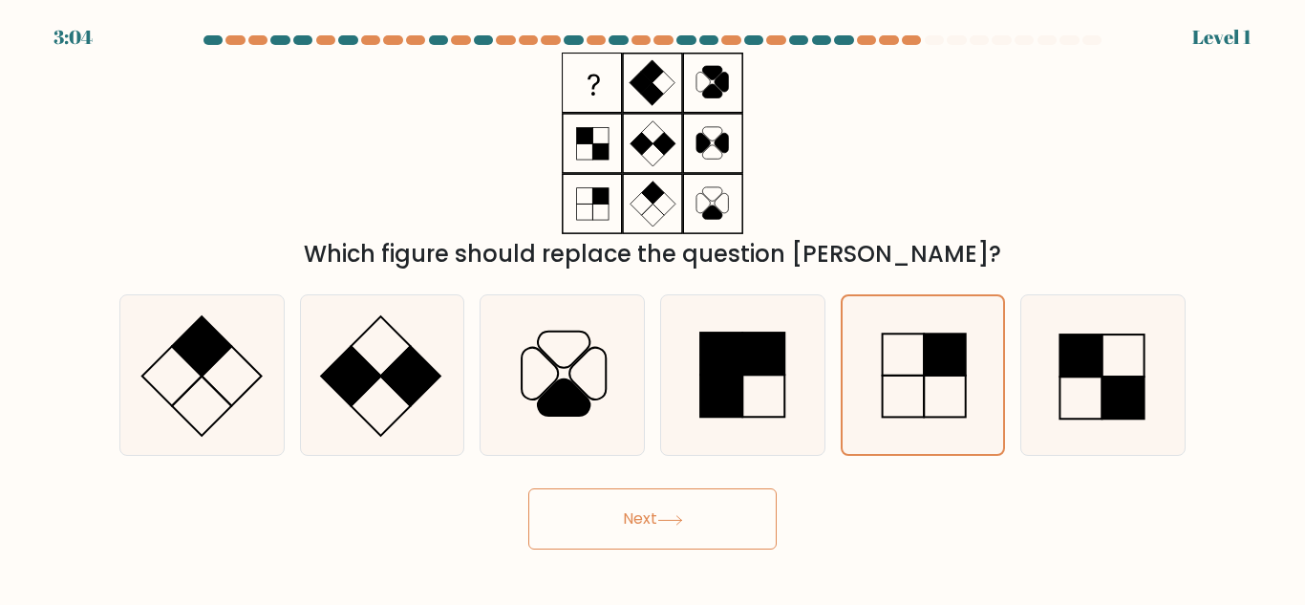
click at [691, 537] on button "Next" at bounding box center [652, 518] width 248 height 61
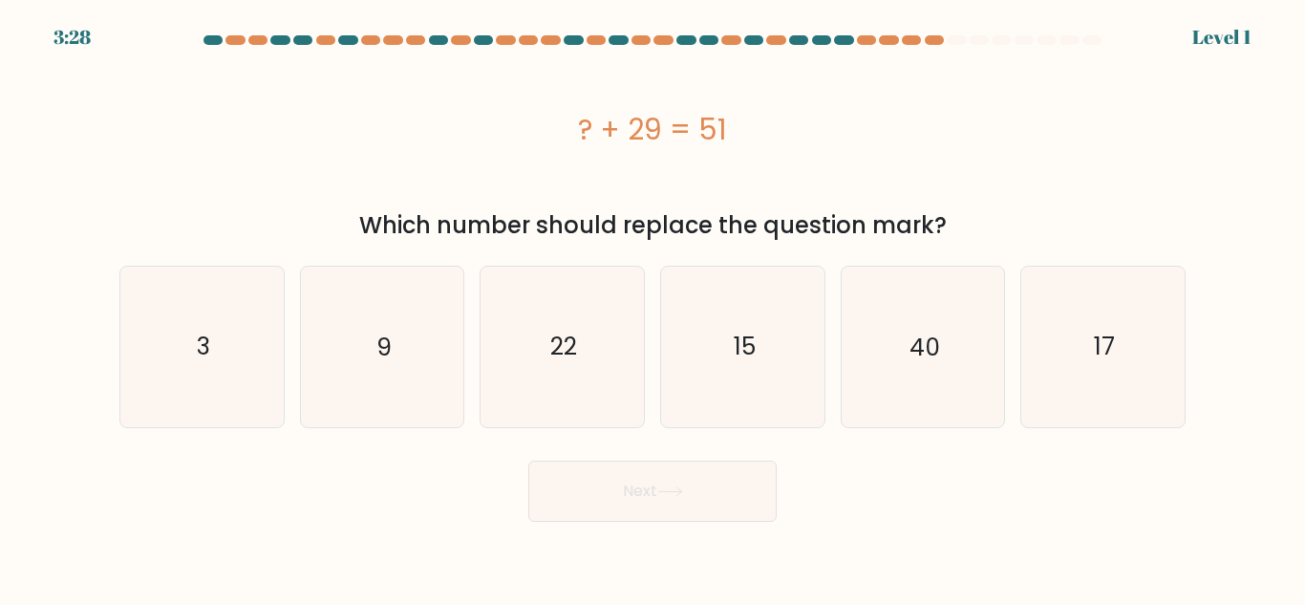
click at [555, 235] on div "Which number should replace the question mark?" at bounding box center [652, 225] width 1043 height 34
click at [559, 292] on icon "22" at bounding box center [562, 347] width 160 height 160
click at [652, 303] on input "c. 22" at bounding box center [652, 305] width 1 height 5
radio input "true"
click at [627, 489] on button "Next" at bounding box center [652, 490] width 248 height 61
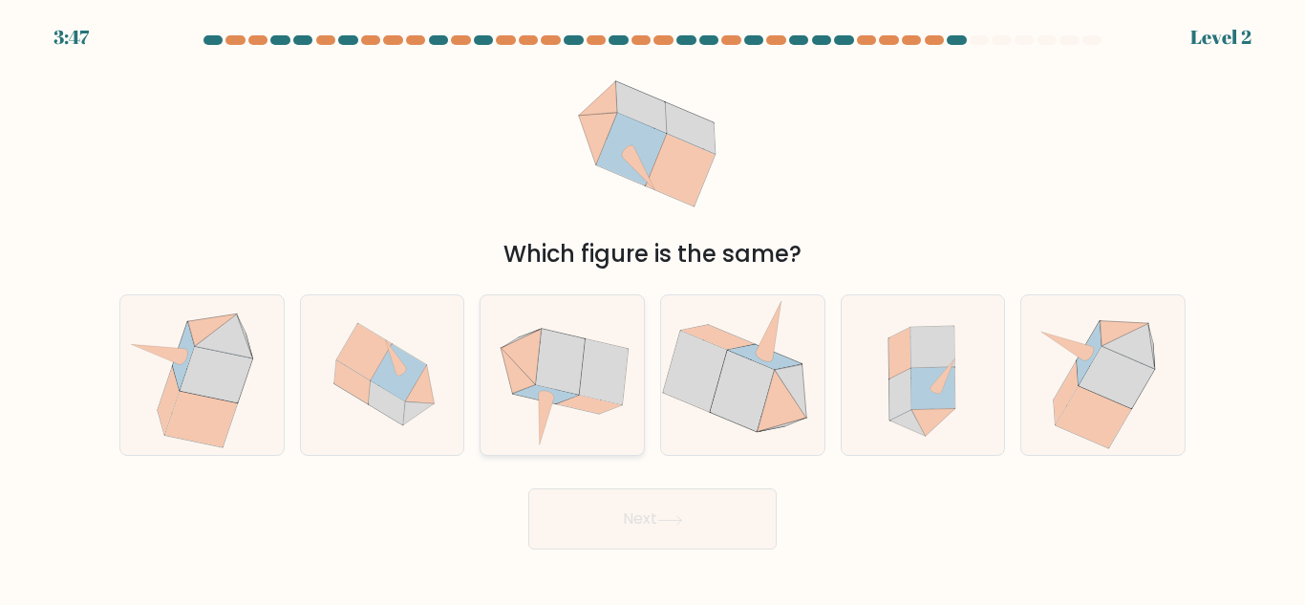
click at [590, 413] on icon at bounding box center [561, 375] width 163 height 160
click at [652, 308] on input "c." at bounding box center [652, 305] width 1 height 5
radio input "true"
click at [684, 522] on button "Next" at bounding box center [652, 518] width 248 height 61
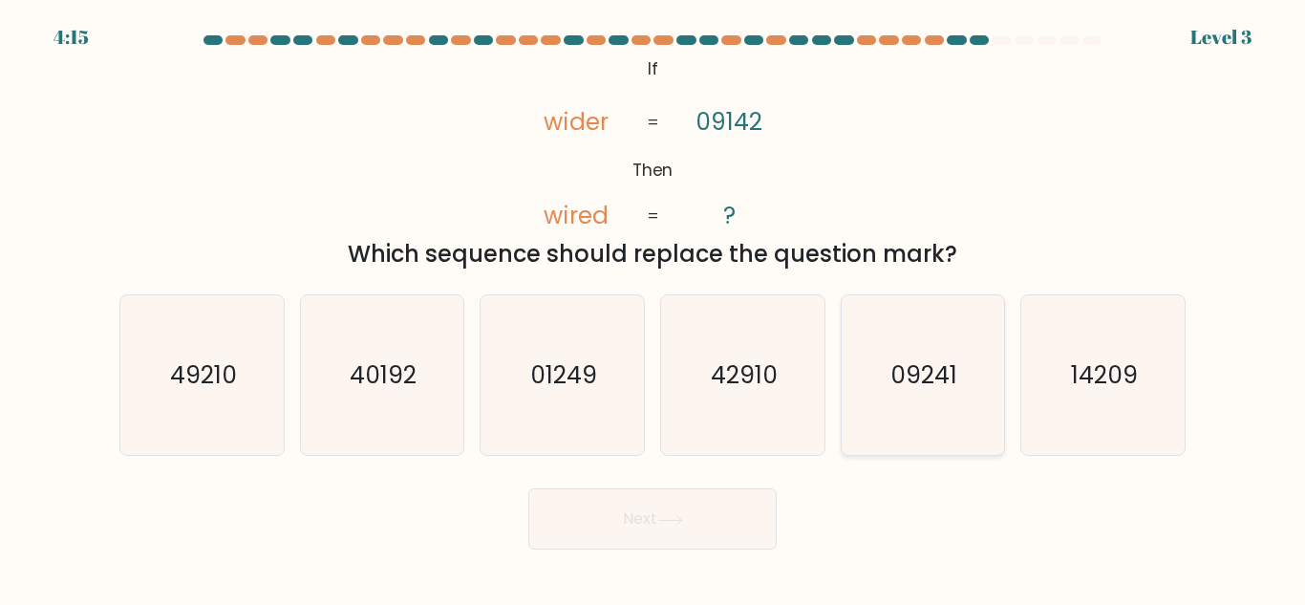
click at [893, 370] on text "09241" at bounding box center [924, 374] width 67 height 33
click at [653, 308] on input "e. 09241" at bounding box center [652, 305] width 1 height 5
radio input "true"
click at [674, 512] on button "Next" at bounding box center [652, 518] width 248 height 61
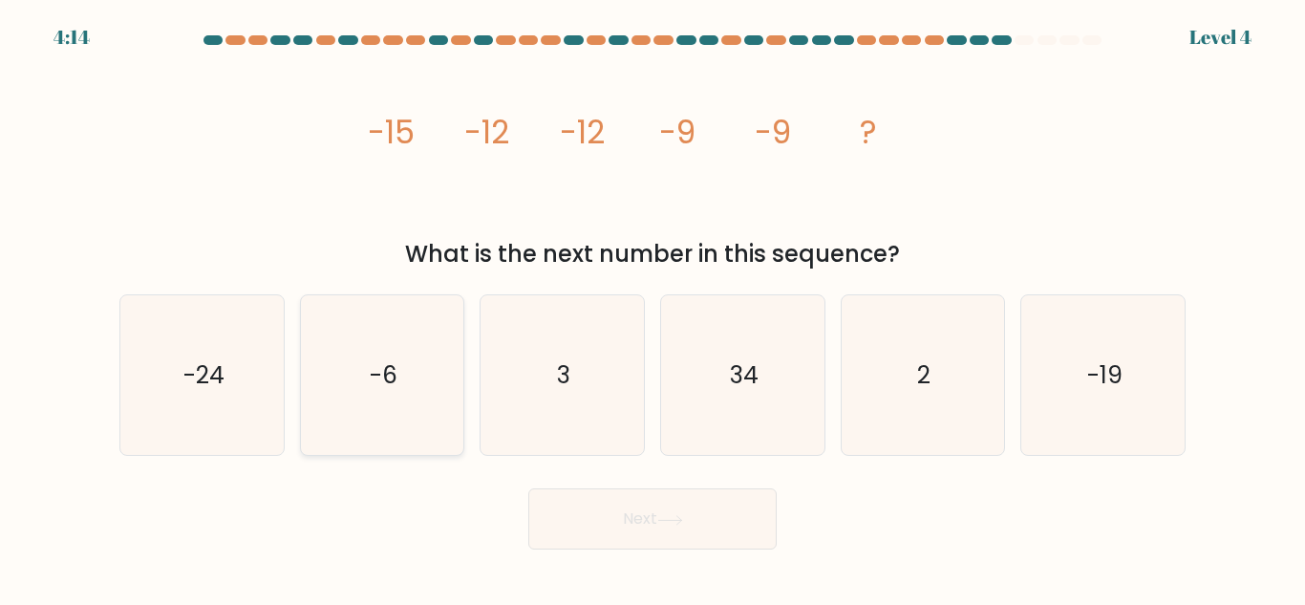
click at [358, 332] on icon "-6" at bounding box center [382, 375] width 160 height 160
click at [652, 308] on input "b. -6" at bounding box center [652, 305] width 1 height 5
radio input "true"
click at [612, 529] on button "Next" at bounding box center [652, 518] width 248 height 61
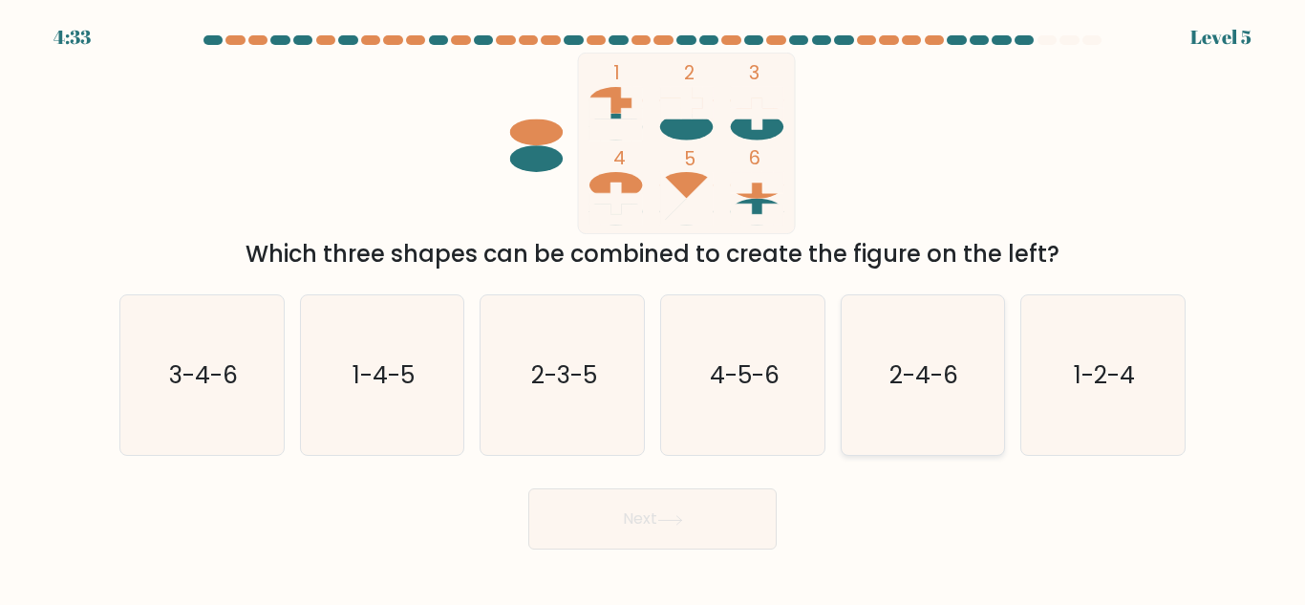
click at [964, 362] on icon "2-4-6" at bounding box center [922, 375] width 160 height 160
click at [653, 308] on input "e. 2-4-6" at bounding box center [652, 305] width 1 height 5
radio input "true"
click at [693, 529] on button "Next" at bounding box center [652, 518] width 248 height 61
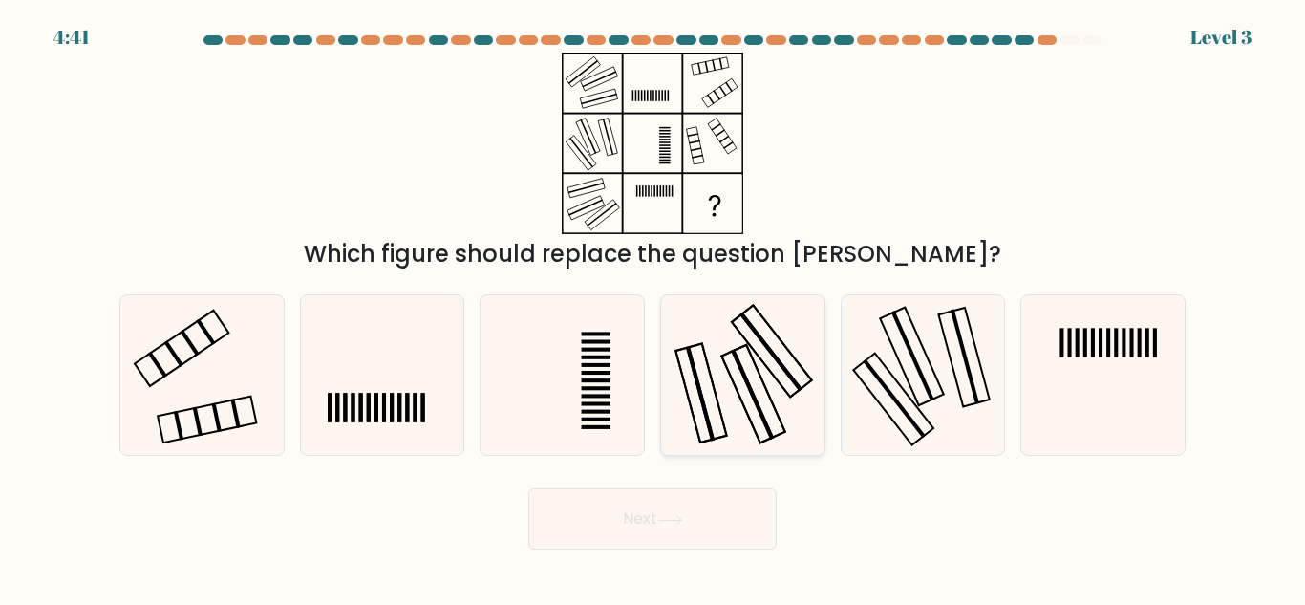
click at [760, 371] on icon at bounding box center [743, 375] width 160 height 160
click at [653, 308] on input "d." at bounding box center [652, 305] width 1 height 5
radio input "true"
click at [695, 522] on button "Next" at bounding box center [652, 518] width 248 height 61
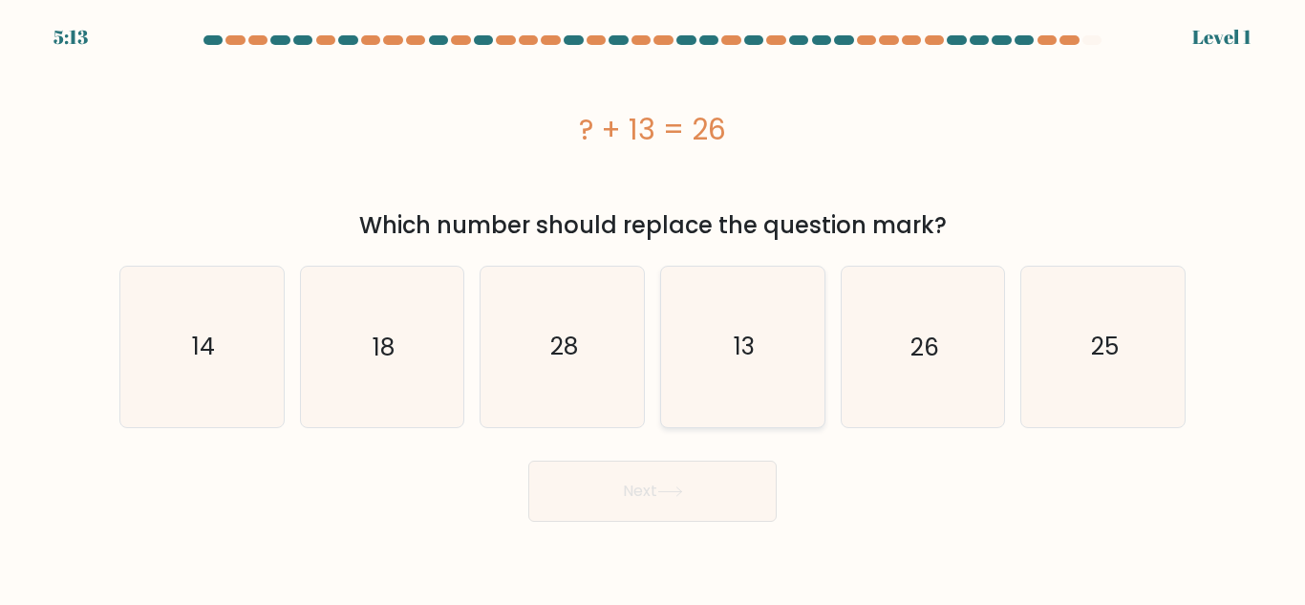
click at [804, 338] on icon "13" at bounding box center [743, 347] width 160 height 160
click at [653, 308] on input "d. 13" at bounding box center [652, 305] width 1 height 5
radio input "true"
click at [702, 489] on button "Next" at bounding box center [652, 490] width 248 height 61
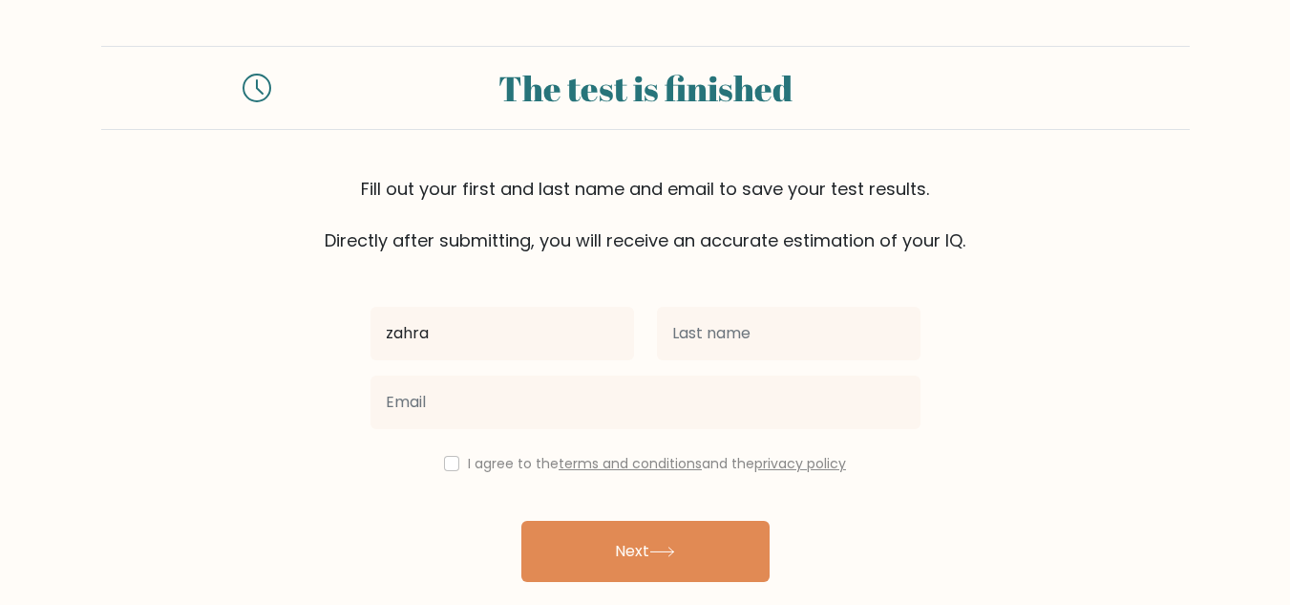
type input "zahra"
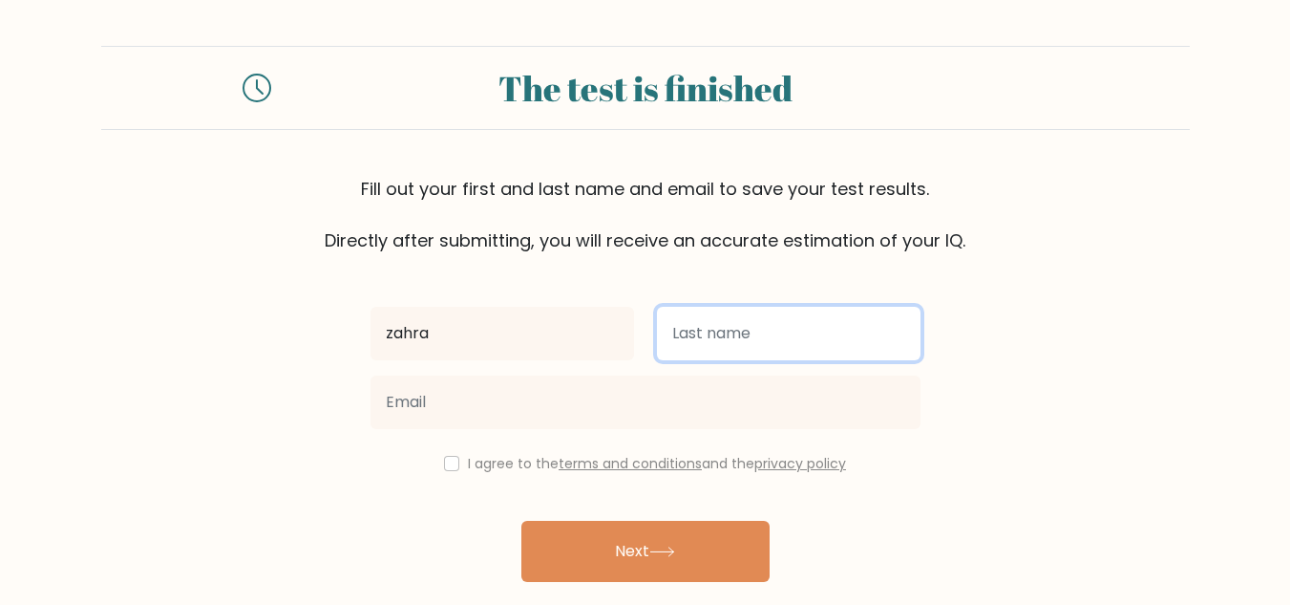
click at [809, 309] on input "text" at bounding box center [789, 333] width 264 height 53
type input "alia"
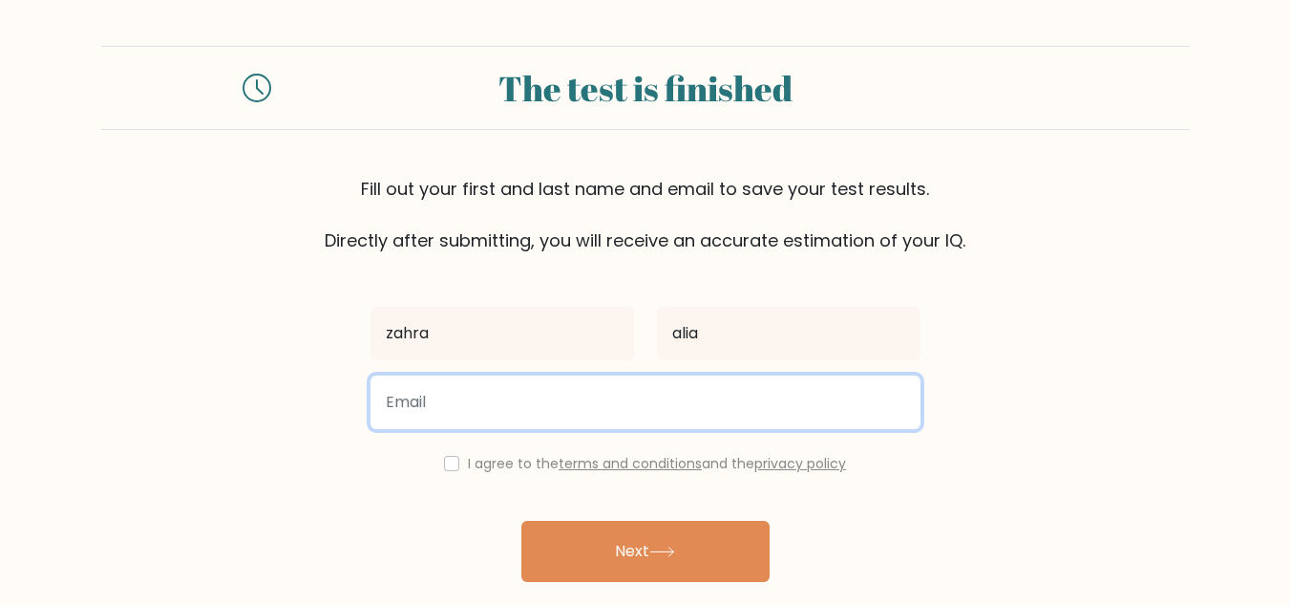
click at [496, 421] on input "email" at bounding box center [646, 401] width 550 height 53
type input "lovecanhurt17@gmail.com"
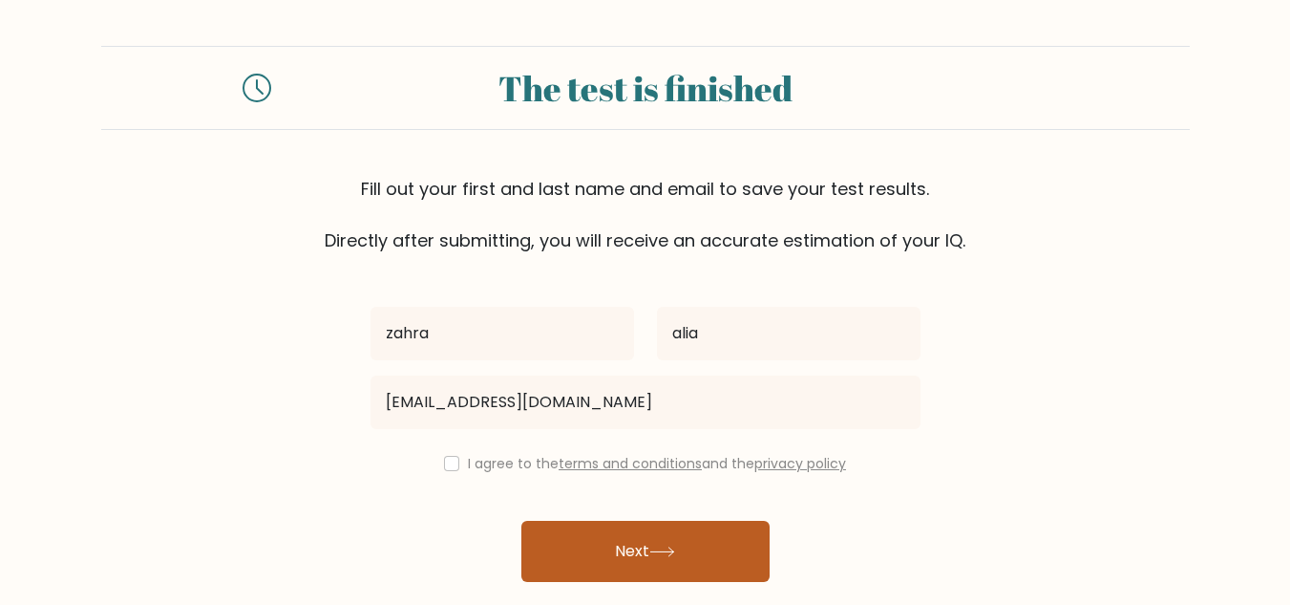
click at [564, 580] on button "Next" at bounding box center [646, 551] width 248 height 61
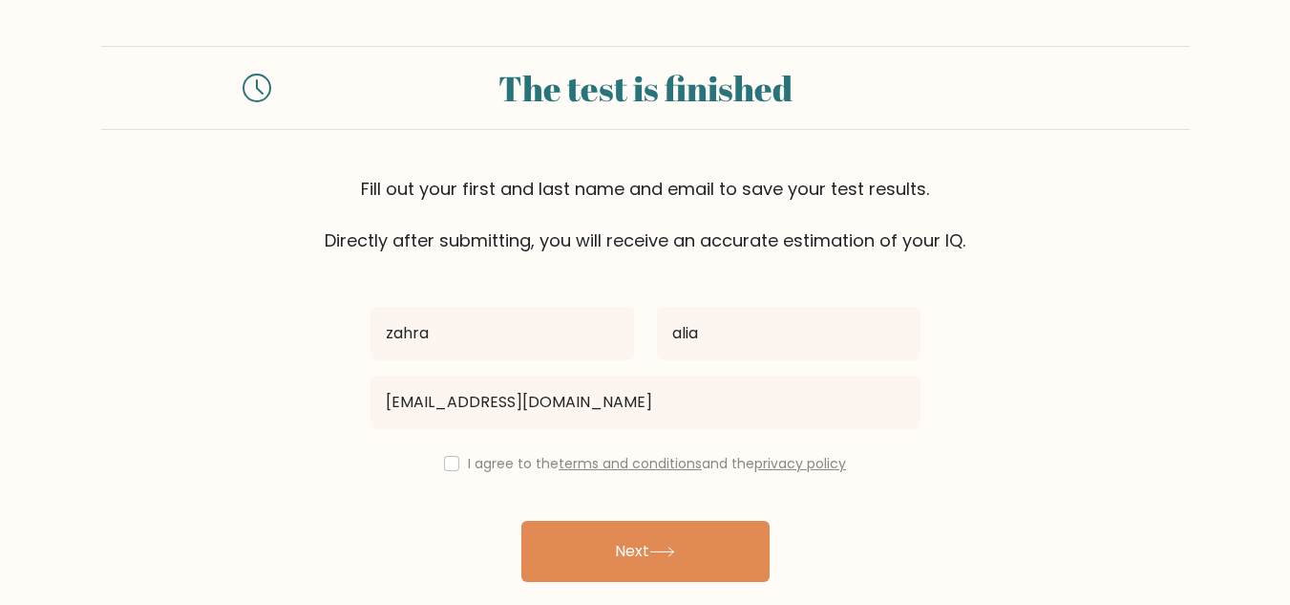
click at [474, 468] on label "I agree to the terms and conditions and the privacy policy" at bounding box center [657, 463] width 378 height 19
click at [438, 463] on div "I agree to the terms and conditions and the privacy policy" at bounding box center [645, 463] width 573 height 23
click at [450, 468] on input "checkbox" at bounding box center [451, 463] width 15 height 15
checkbox input "true"
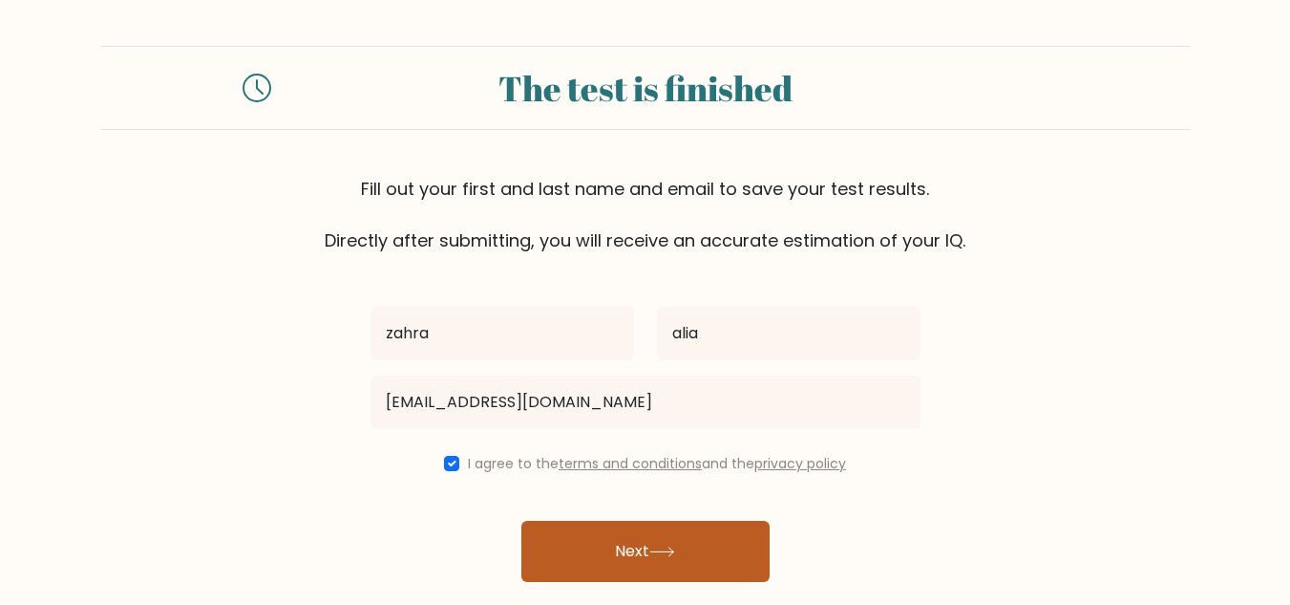
click at [557, 544] on button "Next" at bounding box center [646, 551] width 248 height 61
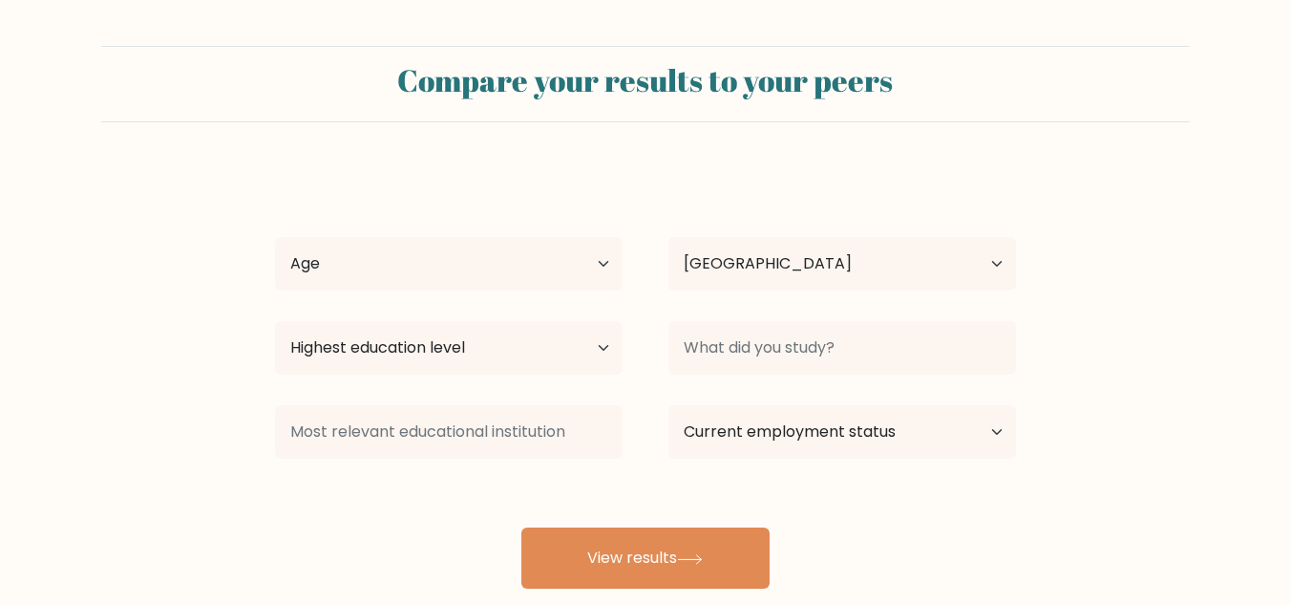
select select "ID"
click at [566, 267] on select "Age Under [DEMOGRAPHIC_DATA] [DEMOGRAPHIC_DATA] [DEMOGRAPHIC_DATA] [DEMOGRAPHIC…" at bounding box center [449, 263] width 348 height 53
select select "18_24"
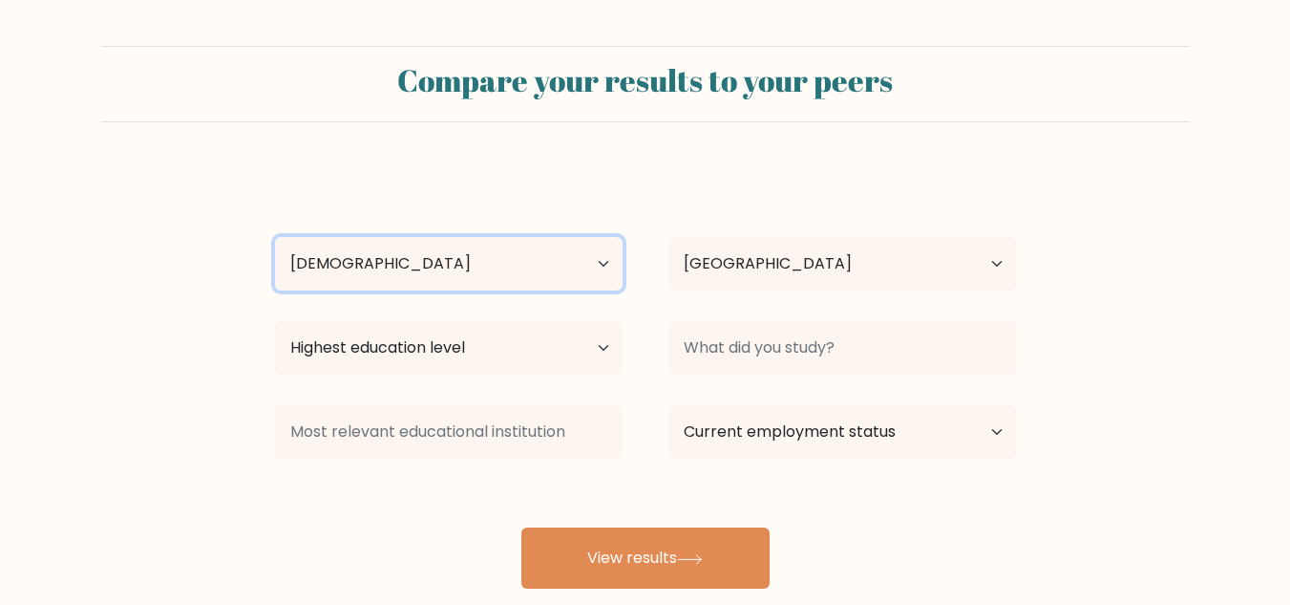
click at [275, 237] on select "Age Under [DEMOGRAPHIC_DATA] [DEMOGRAPHIC_DATA] [DEMOGRAPHIC_DATA] [DEMOGRAPHIC…" at bounding box center [449, 263] width 348 height 53
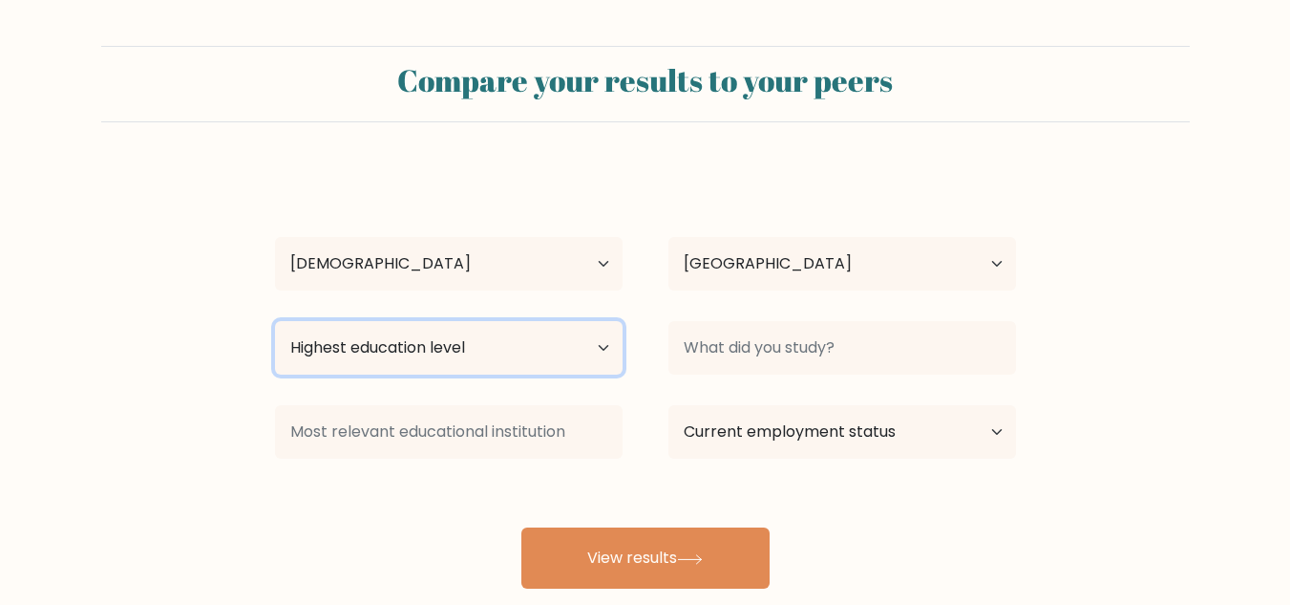
click at [562, 357] on select "Highest education level No schooling Primary Lower Secondary Upper Secondary Oc…" at bounding box center [449, 347] width 348 height 53
select select "bachelors_degree"
click at [275, 321] on select "Highest education level No schooling Primary Lower Secondary Upper Secondary Oc…" at bounding box center [449, 347] width 348 height 53
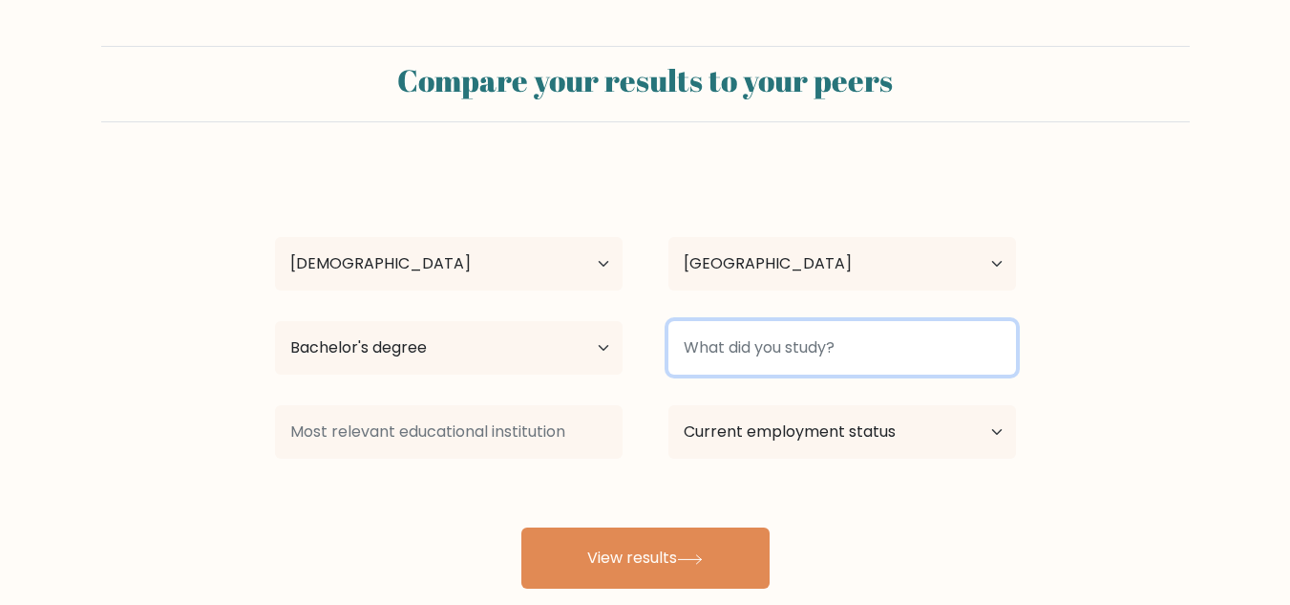
click at [704, 340] on input at bounding box center [843, 347] width 348 height 53
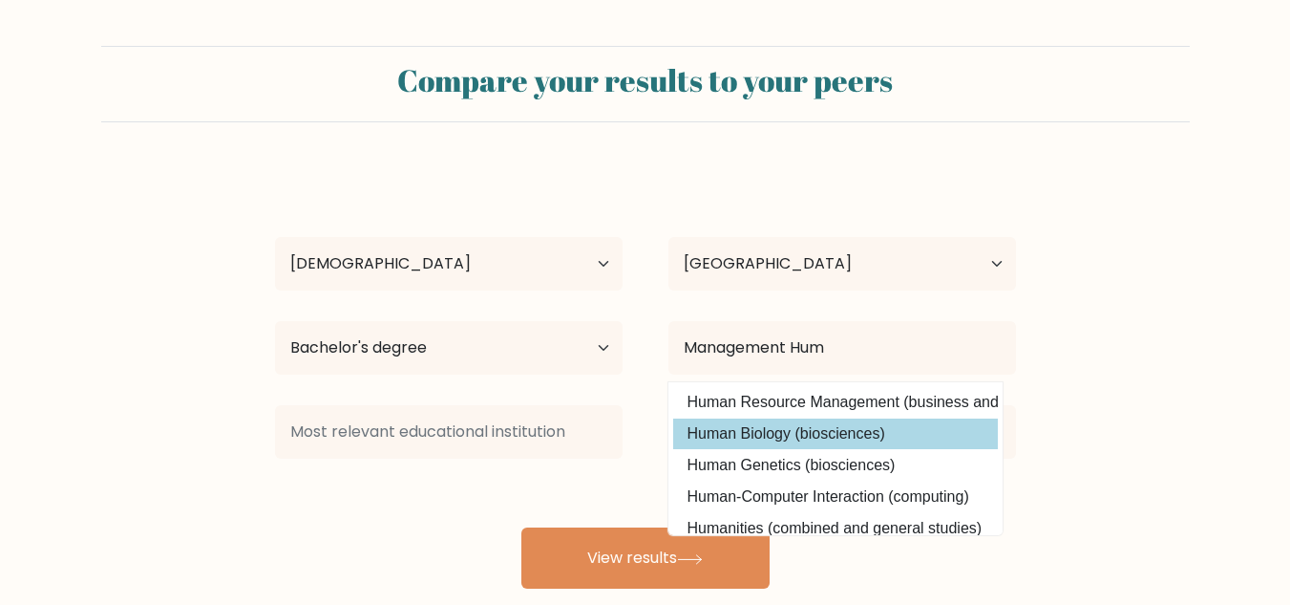
click at [754, 419] on option "Human Biology (biosciences)" at bounding box center [835, 433] width 325 height 31
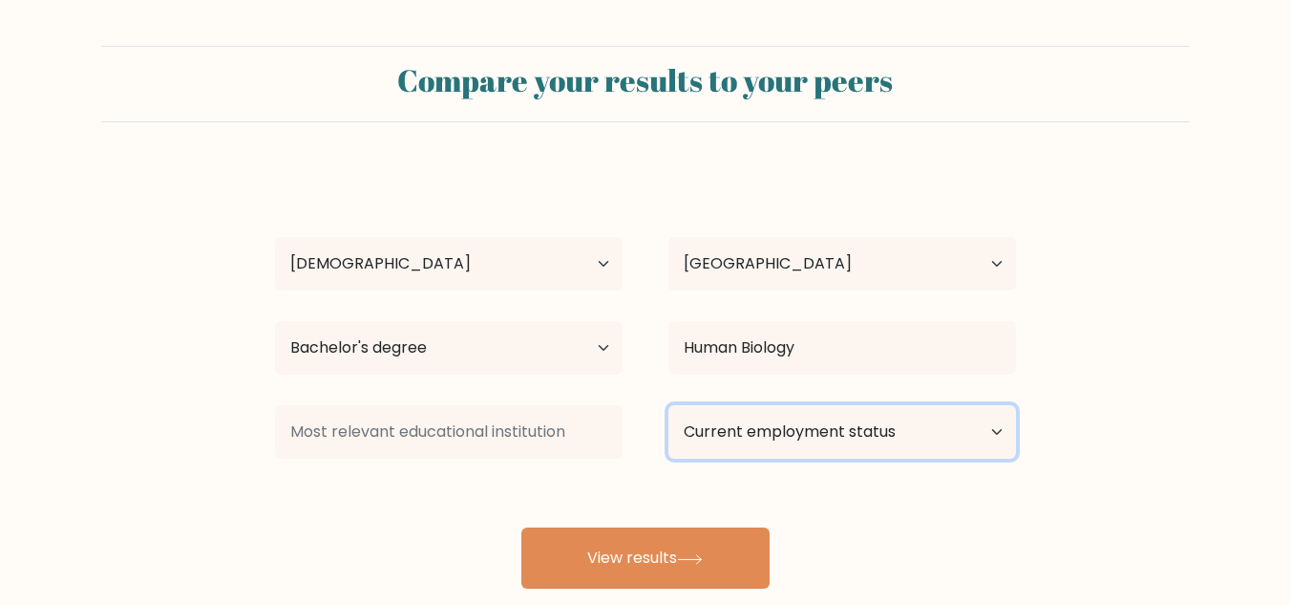
click at [815, 429] on select "Current employment status Employed Student Retired Other / prefer not to answer" at bounding box center [843, 431] width 348 height 53
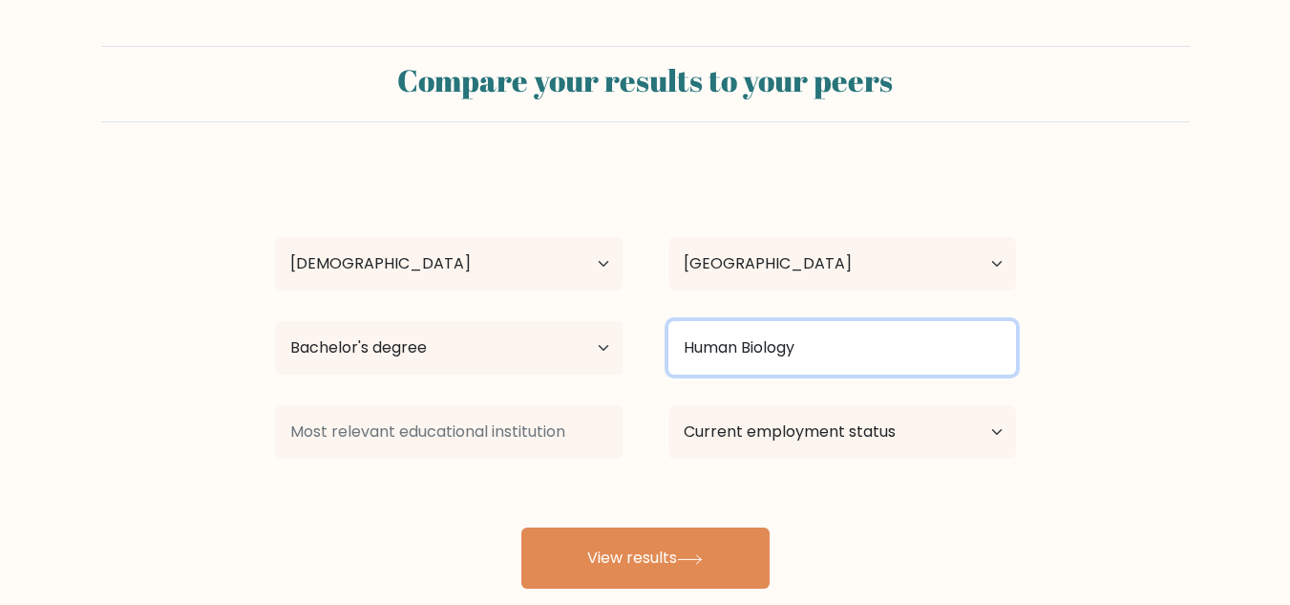
click at [862, 360] on input "Human Biology" at bounding box center [843, 347] width 348 height 53
type input "H"
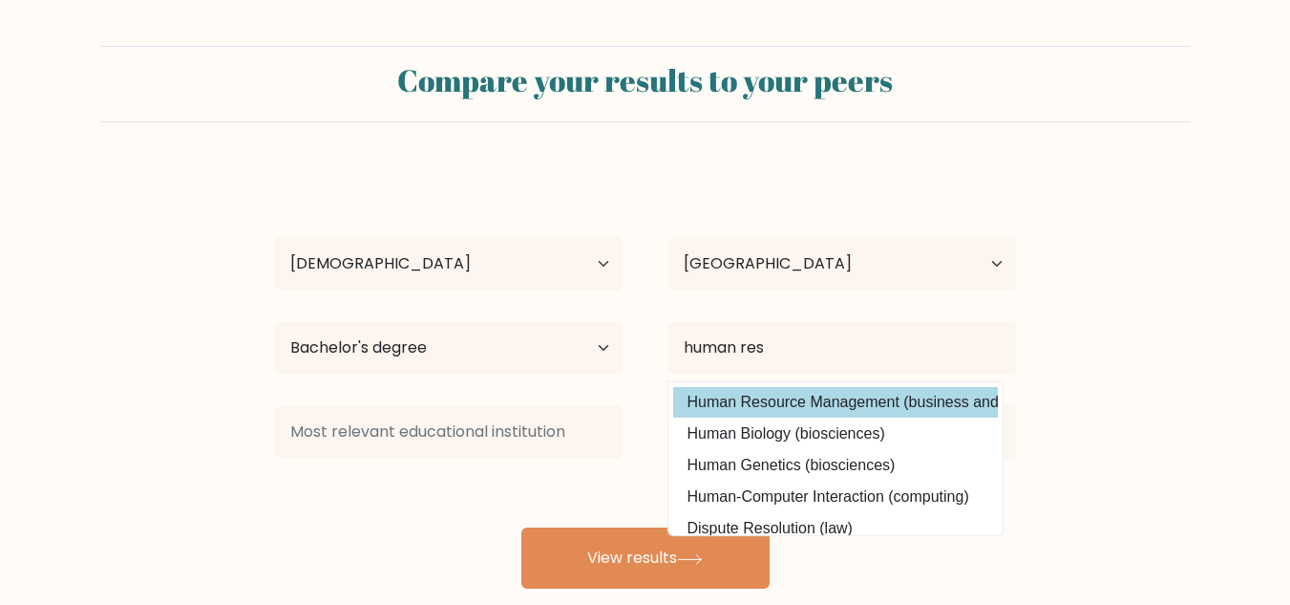
click at [883, 406] on div "[PERSON_NAME] Age Under [DEMOGRAPHIC_DATA] [DEMOGRAPHIC_DATA] [DEMOGRAPHIC_DATA…" at bounding box center [646, 378] width 764 height 420
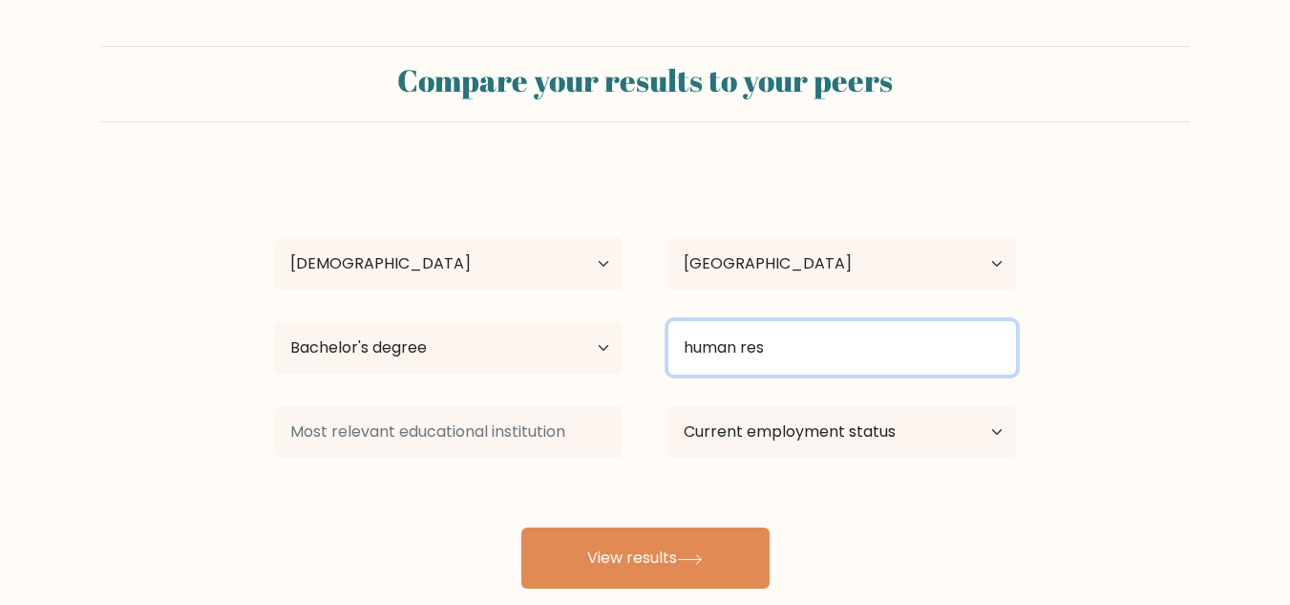
click at [801, 352] on input "human res" at bounding box center [843, 347] width 348 height 53
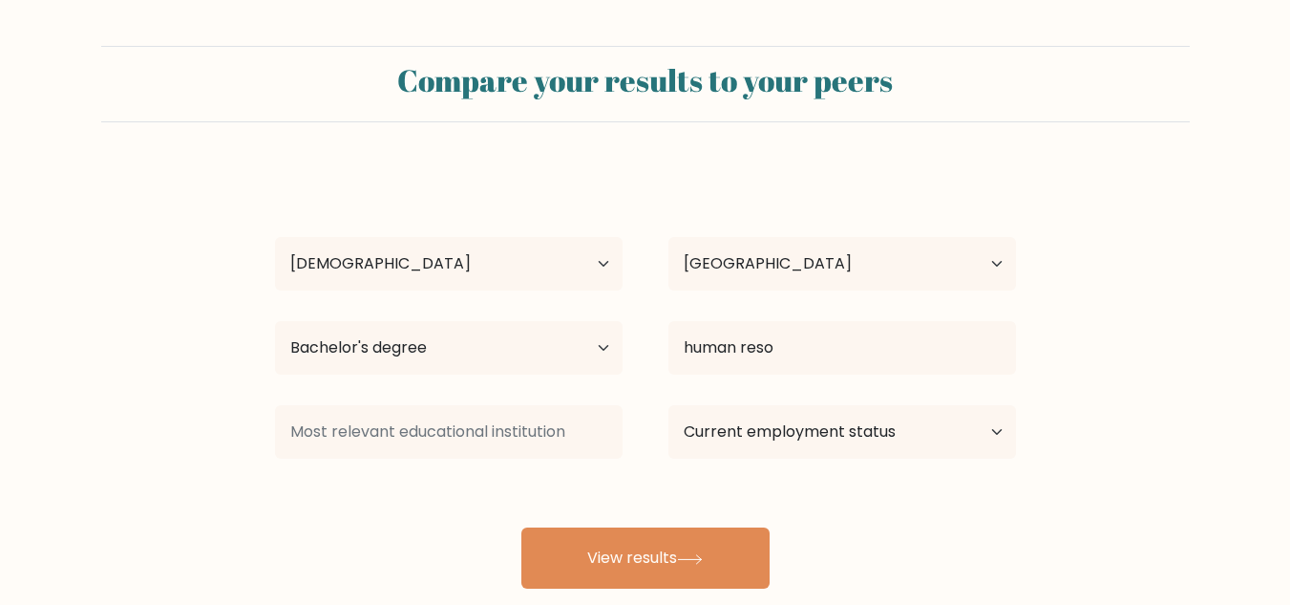
click at [764, 405] on div "[PERSON_NAME] Age Under [DEMOGRAPHIC_DATA] [DEMOGRAPHIC_DATA] [DEMOGRAPHIC_DATA…" at bounding box center [646, 378] width 764 height 420
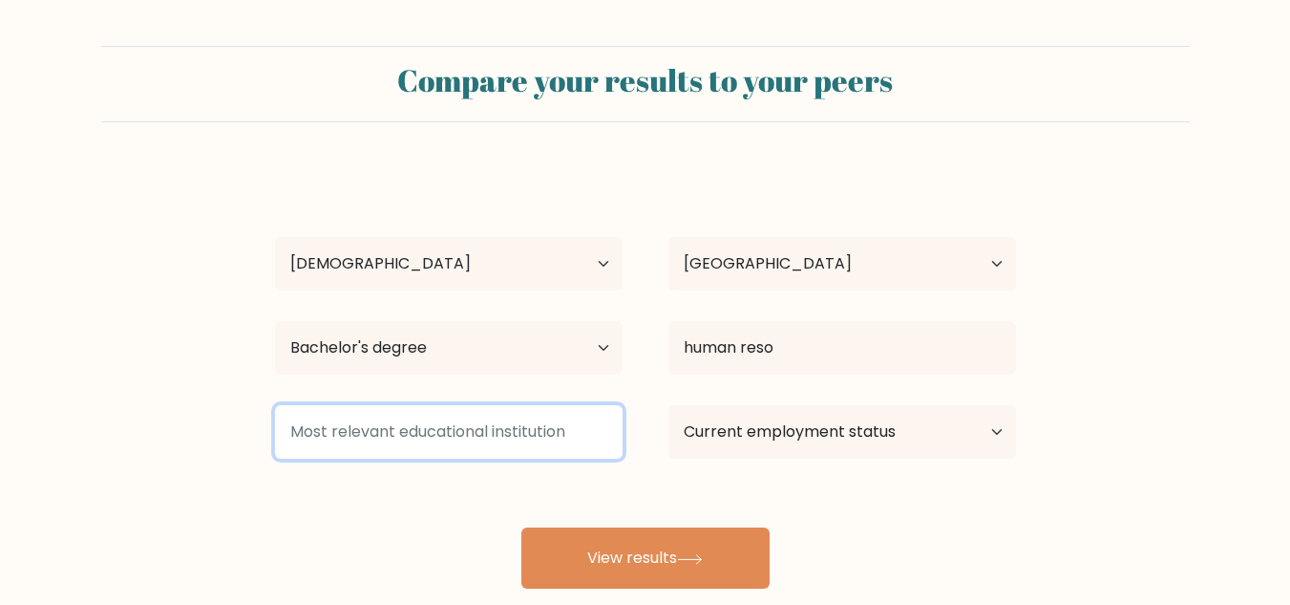
click at [459, 425] on input at bounding box center [449, 431] width 348 height 53
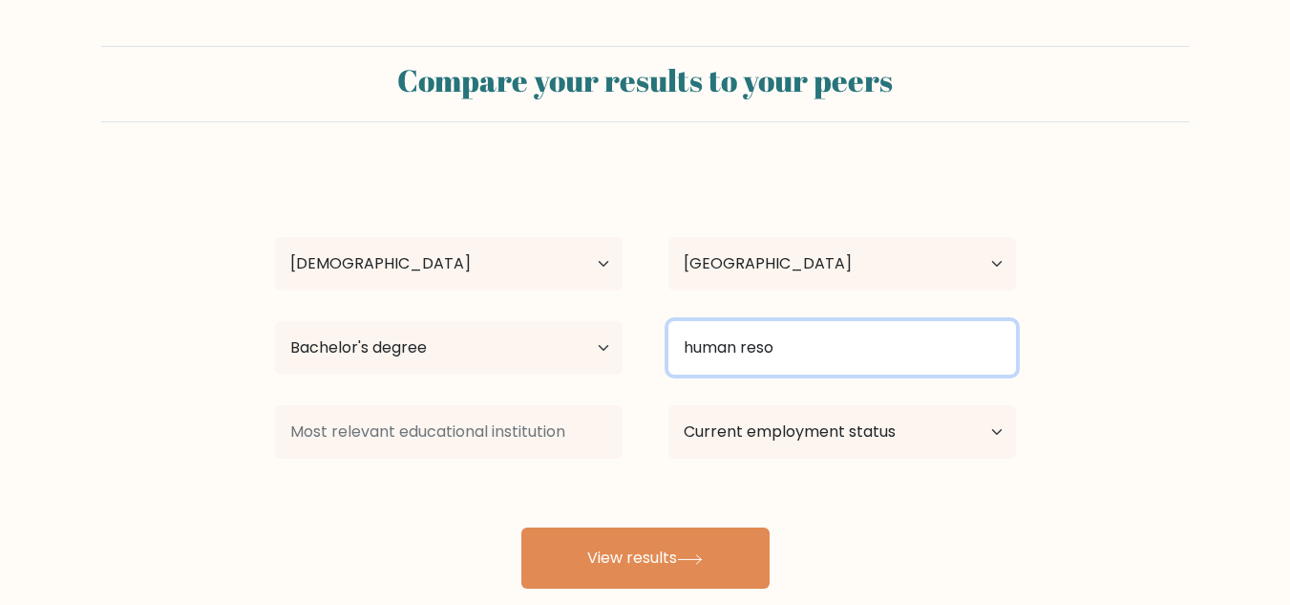
click at [871, 368] on input "human reso" at bounding box center [843, 347] width 348 height 53
type input "h"
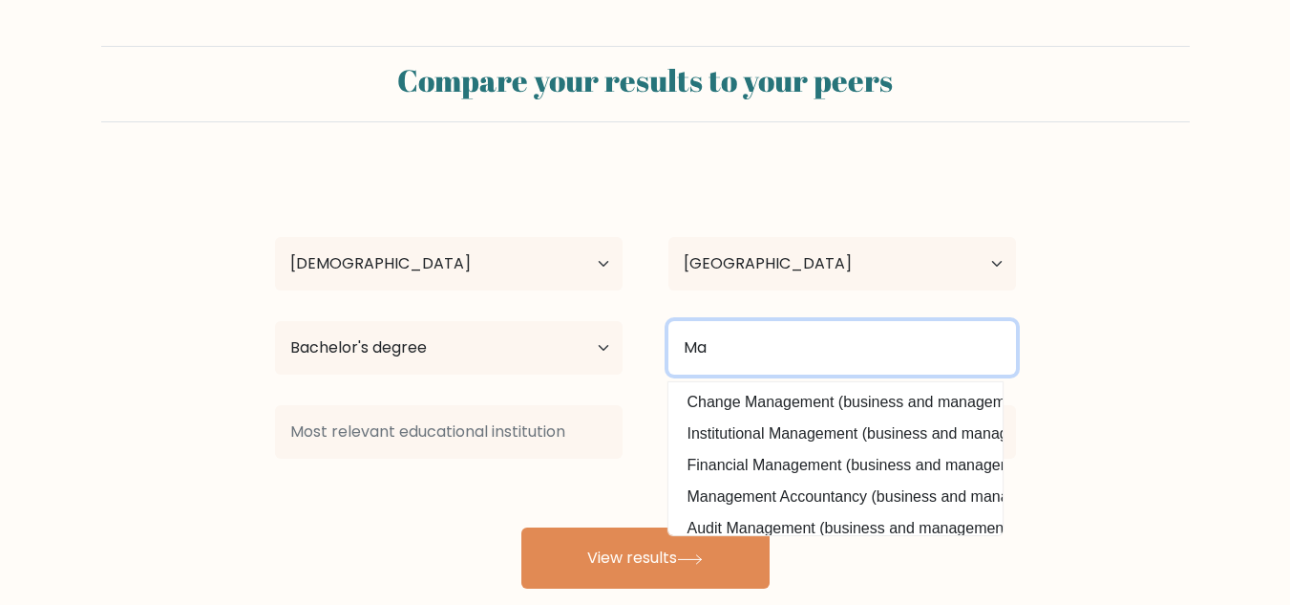
type input "M"
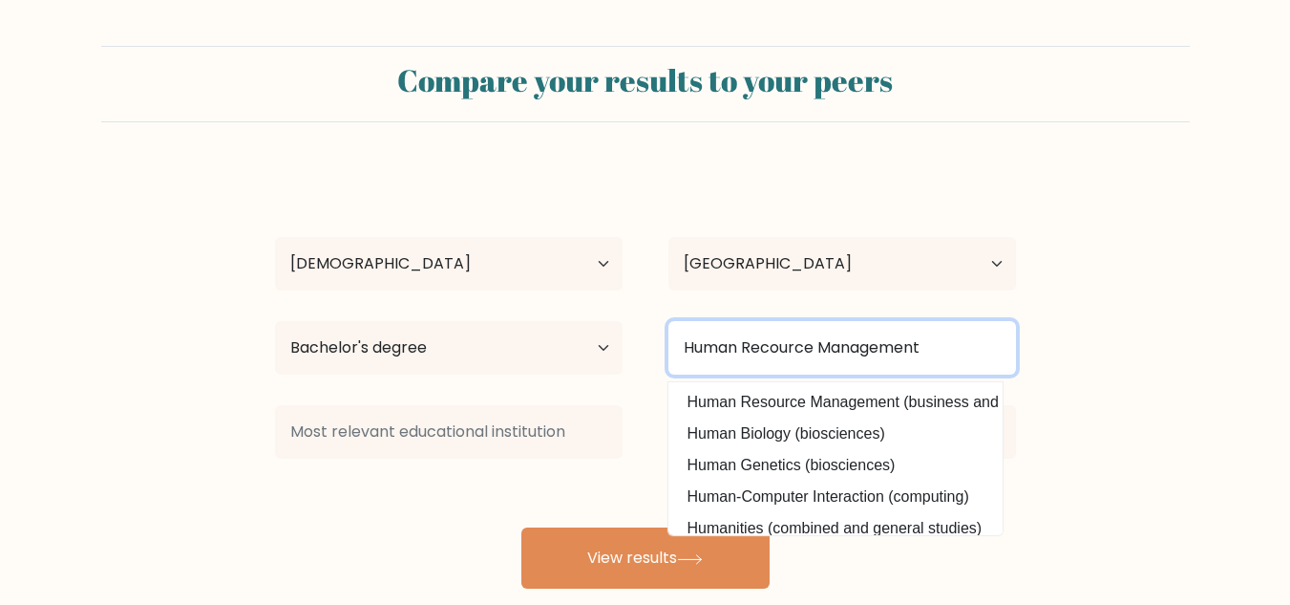
click at [819, 356] on input "Human Recource Management" at bounding box center [843, 347] width 348 height 53
type input "Human Recources Management"
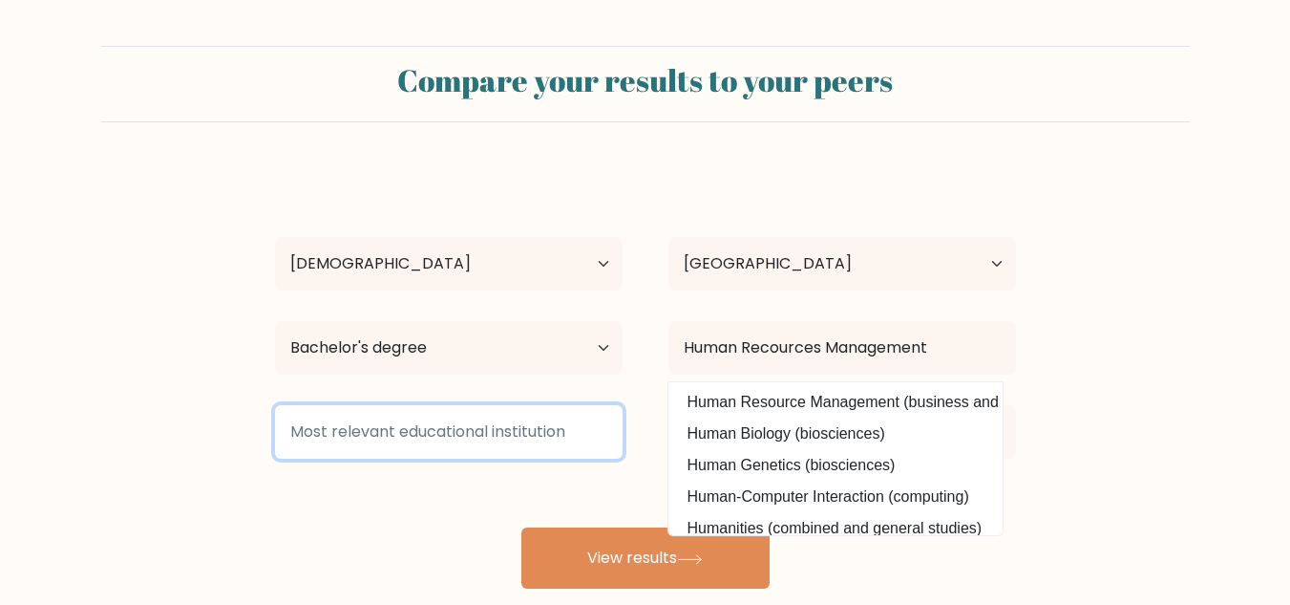
click at [555, 440] on input at bounding box center [449, 431] width 348 height 53
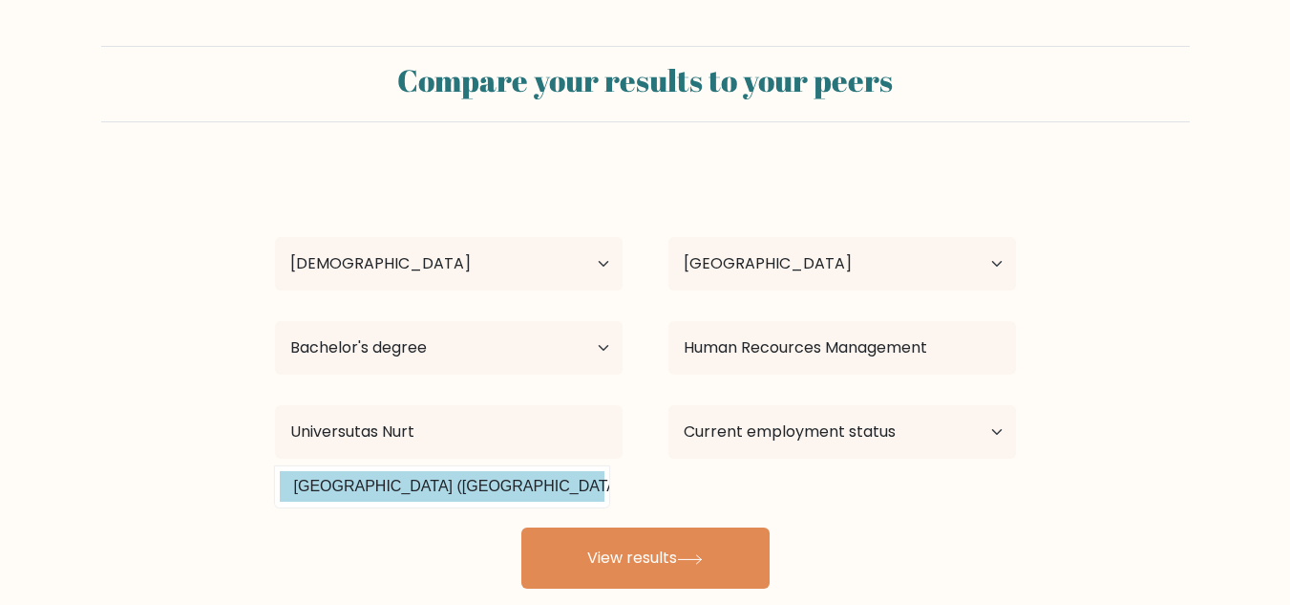
click at [470, 487] on div "[PERSON_NAME] Age Under [DEMOGRAPHIC_DATA] [DEMOGRAPHIC_DATA] [DEMOGRAPHIC_DATA…" at bounding box center [646, 378] width 764 height 420
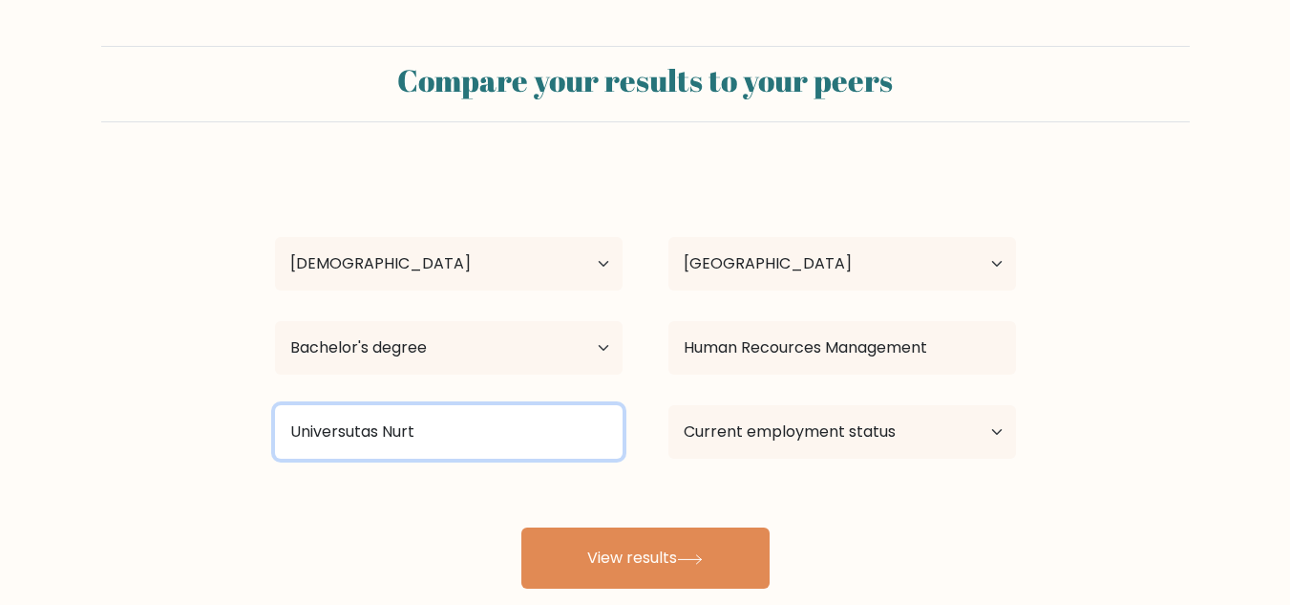
click at [493, 420] on input "Universutas Nurt" at bounding box center [449, 431] width 348 height 53
type input "Universutas Nurtanio"
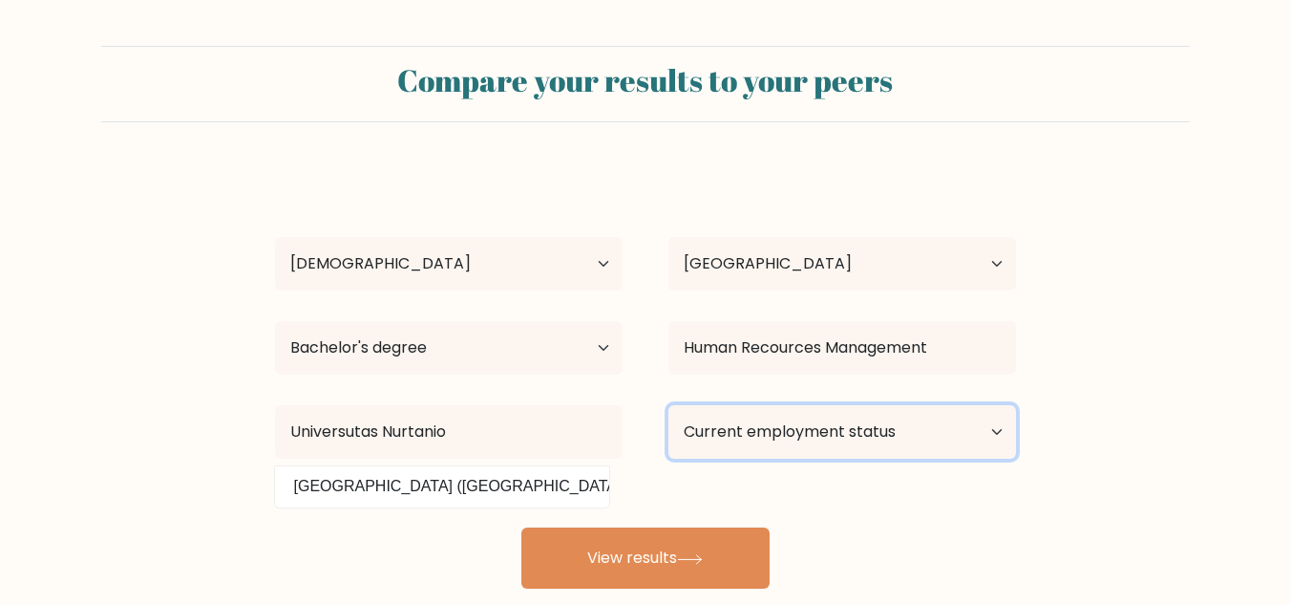
click at [733, 431] on select "Current employment status Employed Student Retired Other / prefer not to answer" at bounding box center [843, 431] width 348 height 53
select select "other"
click at [669, 405] on select "Current employment status Employed Student Retired Other / prefer not to answer" at bounding box center [843, 431] width 348 height 53
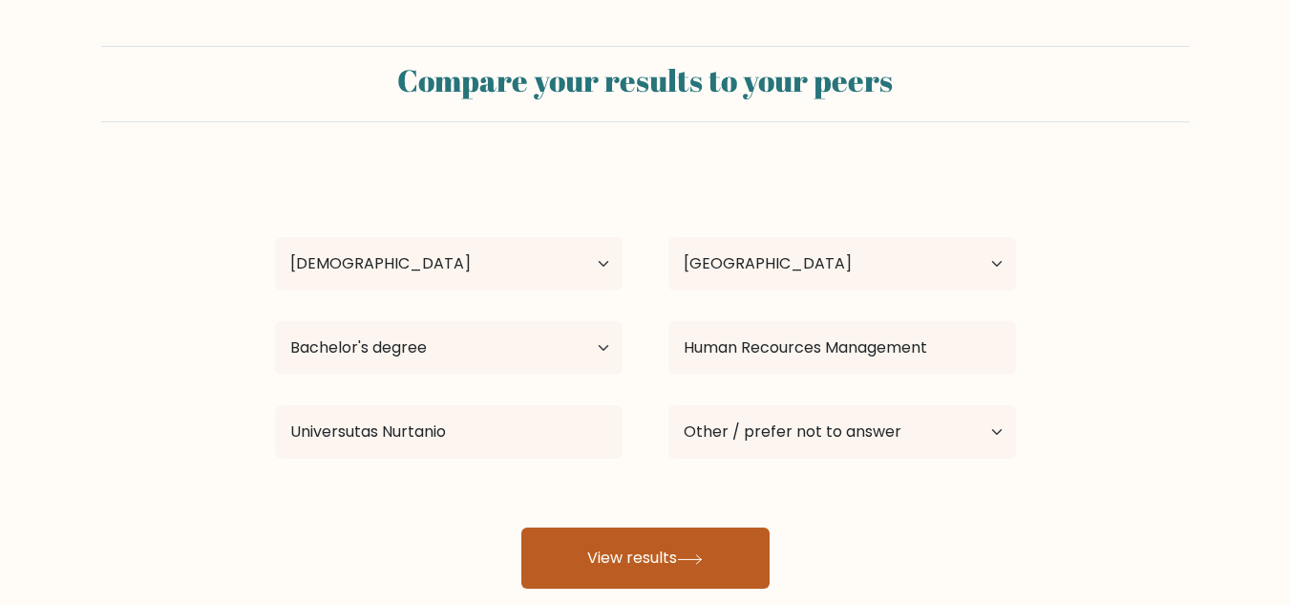
click at [692, 550] on button "View results" at bounding box center [646, 557] width 248 height 61
